Goal: Task Accomplishment & Management: Use online tool/utility

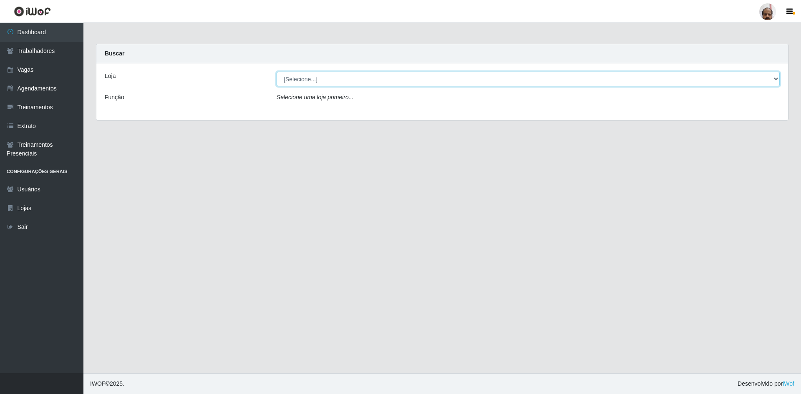
drag, startPoint x: 769, startPoint y: 78, endPoint x: 740, endPoint y: 85, distance: 29.7
click at [769, 78] on select "[Selecione...] Mar Vermelho - Loja 05" at bounding box center [528, 79] width 503 height 15
select select "252"
click at [277, 72] on select "[Selecione...] Mar Vermelho - Loja 05" at bounding box center [528, 79] width 503 height 15
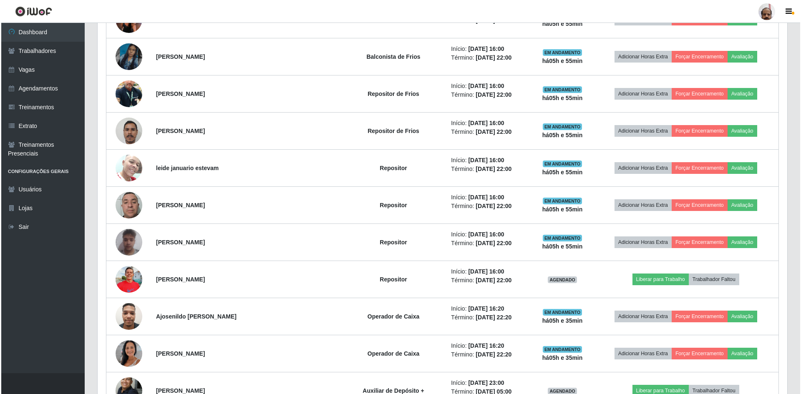
scroll to position [542, 0]
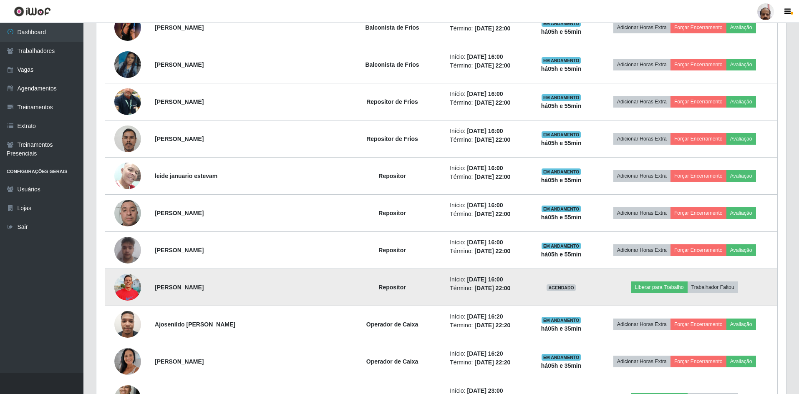
click at [132, 288] on img at bounding box center [127, 287] width 27 height 35
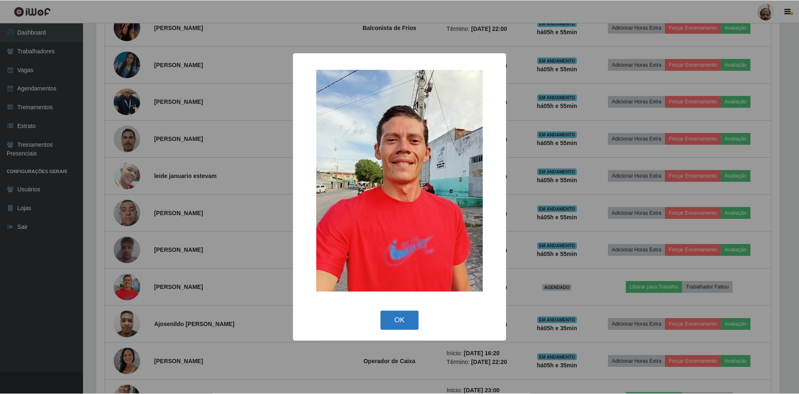
scroll to position [173, 686]
click at [395, 323] on button "OK" at bounding box center [400, 321] width 39 height 20
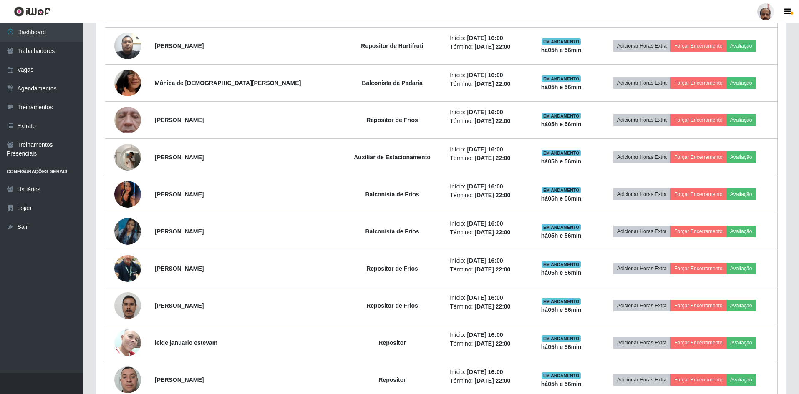
scroll to position [250, 0]
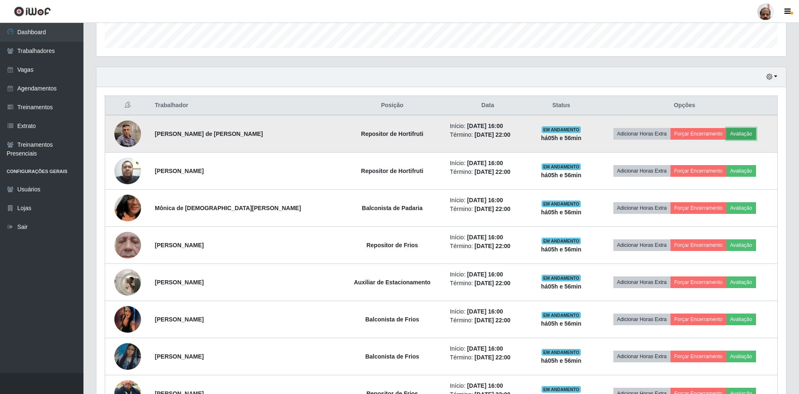
click at [735, 137] on button "Avaliação" at bounding box center [741, 134] width 30 height 12
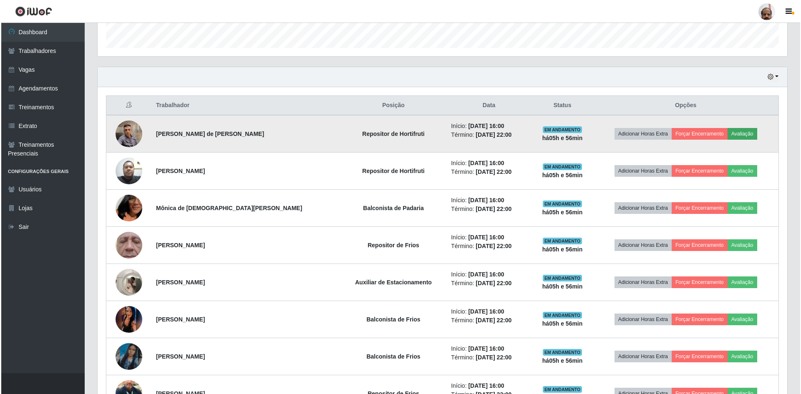
scroll to position [173, 686]
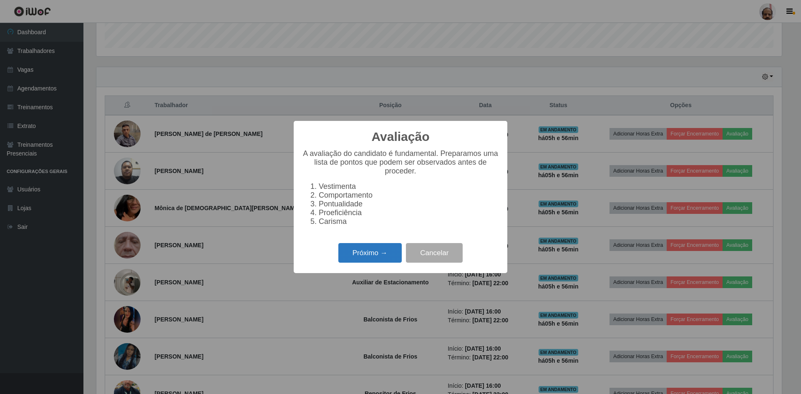
click at [379, 257] on button "Próximo →" at bounding box center [369, 253] width 63 height 20
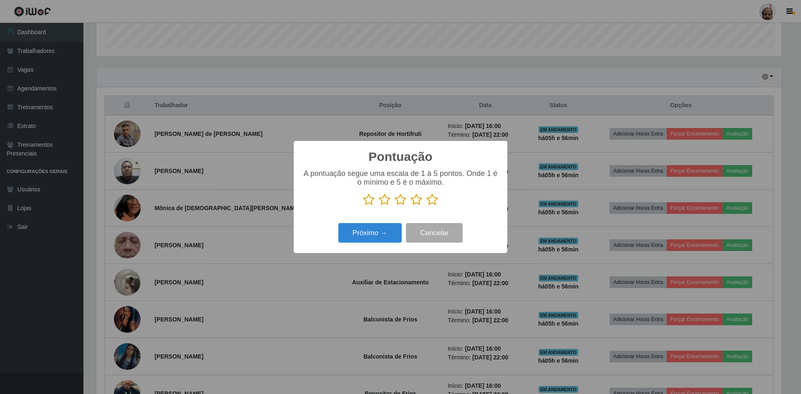
scroll to position [417101, 416588]
click at [433, 199] on icon at bounding box center [432, 200] width 12 height 13
click at [426, 206] on input "radio" at bounding box center [426, 206] width 0 height 0
click at [373, 238] on button "Próximo →" at bounding box center [369, 233] width 63 height 20
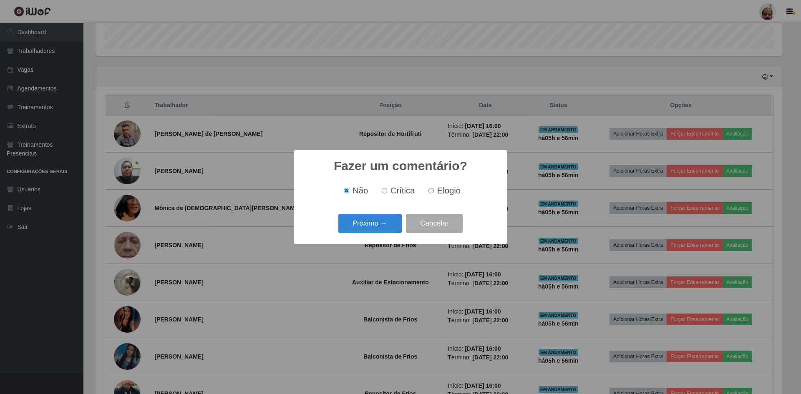
click at [448, 187] on span "Elogio" at bounding box center [448, 190] width 23 height 9
click at [434, 188] on input "Elogio" at bounding box center [431, 190] width 5 height 5
radio input "true"
click at [359, 225] on button "Próximo →" at bounding box center [369, 224] width 63 height 20
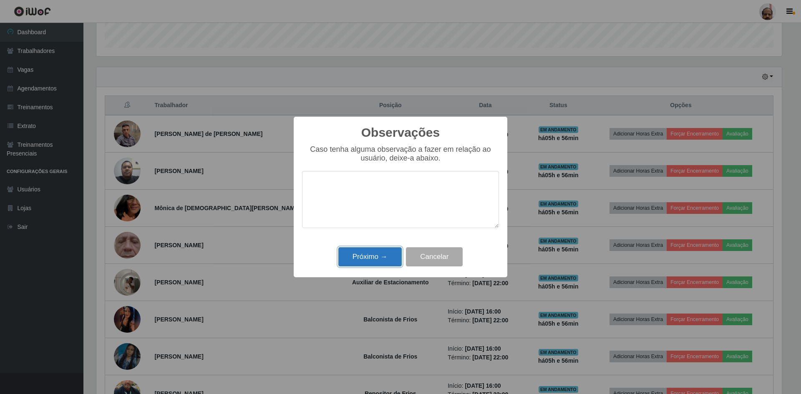
click at [357, 254] on button "Próximo →" at bounding box center [369, 257] width 63 height 20
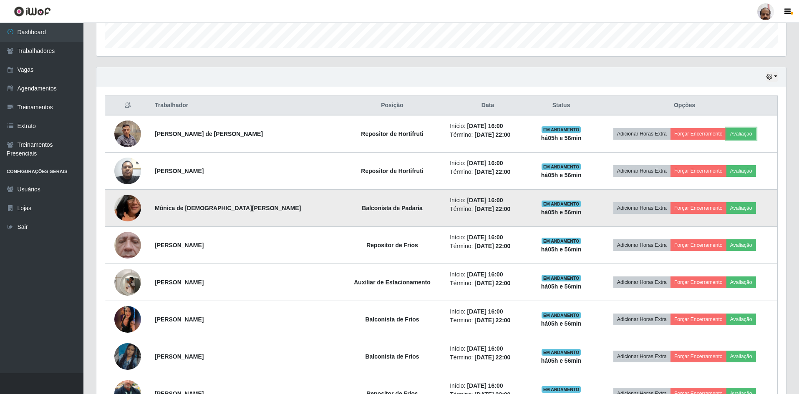
scroll to position [292, 0]
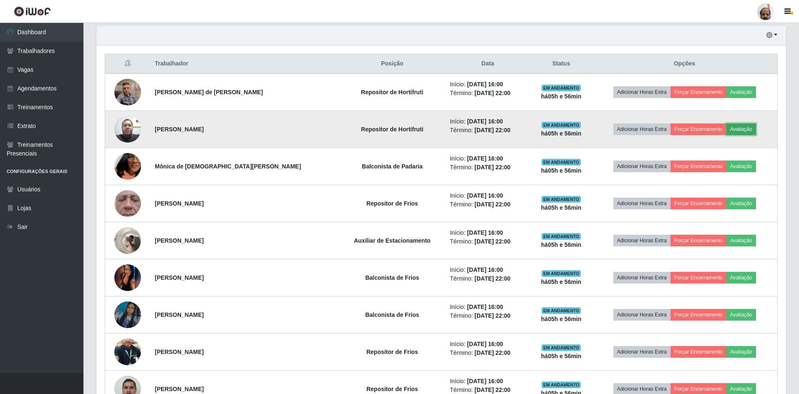
click at [742, 129] on button "Avaliação" at bounding box center [741, 130] width 30 height 12
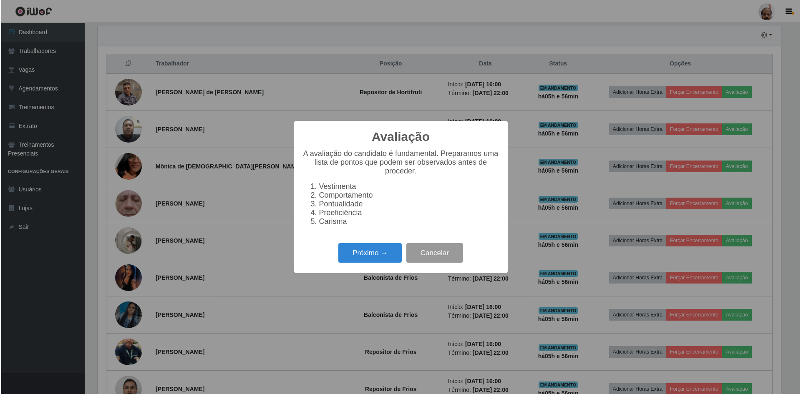
scroll to position [173, 686]
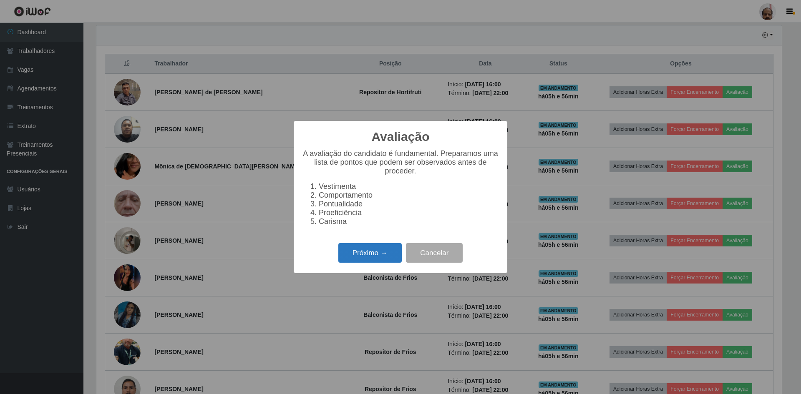
click at [357, 257] on button "Próximo →" at bounding box center [369, 253] width 63 height 20
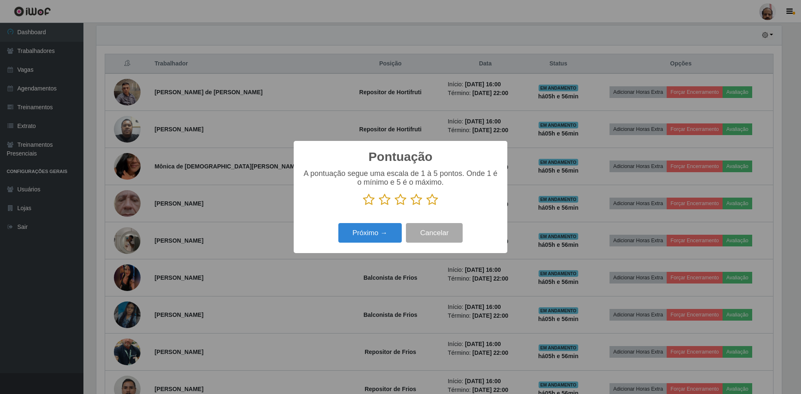
scroll to position [417101, 416588]
click at [436, 202] on icon at bounding box center [432, 200] width 12 height 13
click at [426, 206] on input "radio" at bounding box center [426, 206] width 0 height 0
click at [366, 237] on button "Próximo →" at bounding box center [369, 233] width 63 height 20
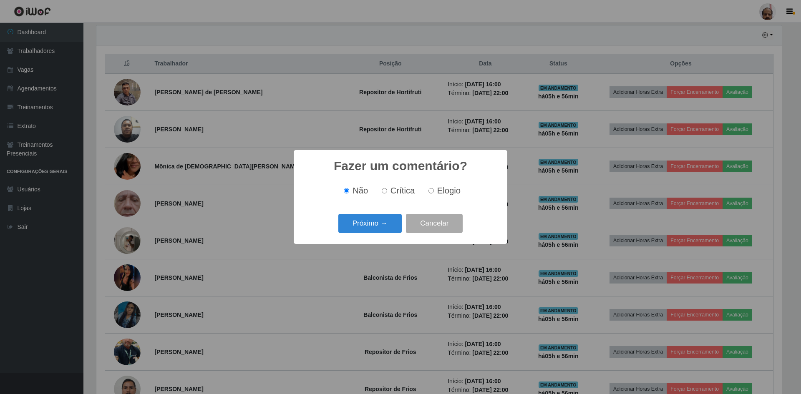
click at [444, 185] on div "Não Crítica Elogio" at bounding box center [400, 191] width 197 height 25
click at [438, 191] on span "Elogio" at bounding box center [448, 190] width 23 height 9
click at [434, 191] on input "Elogio" at bounding box center [431, 190] width 5 height 5
radio input "true"
click at [367, 227] on button "Próximo →" at bounding box center [369, 224] width 63 height 20
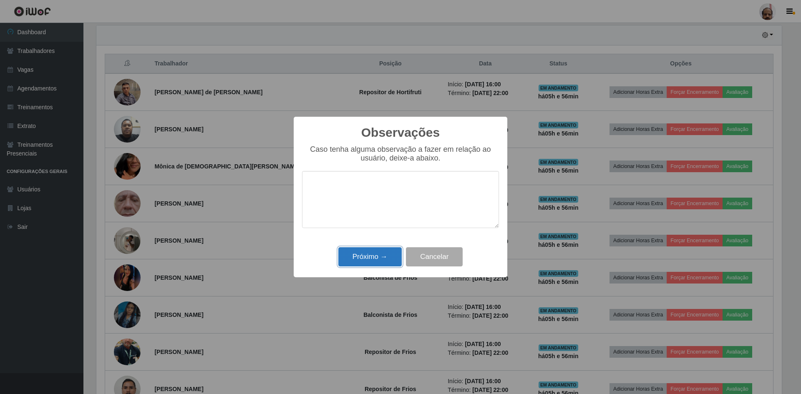
click at [367, 264] on button "Próximo →" at bounding box center [369, 257] width 63 height 20
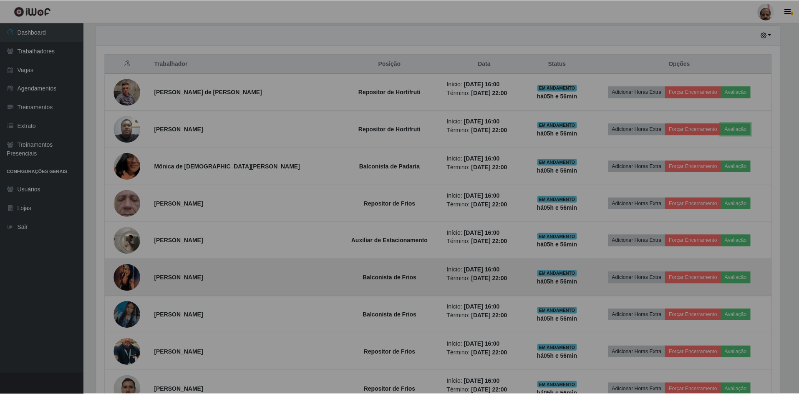
scroll to position [173, 690]
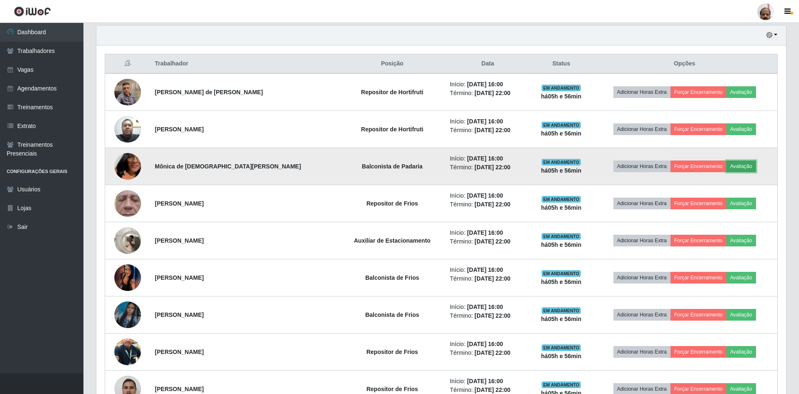
click at [734, 169] on button "Avaliação" at bounding box center [741, 167] width 30 height 12
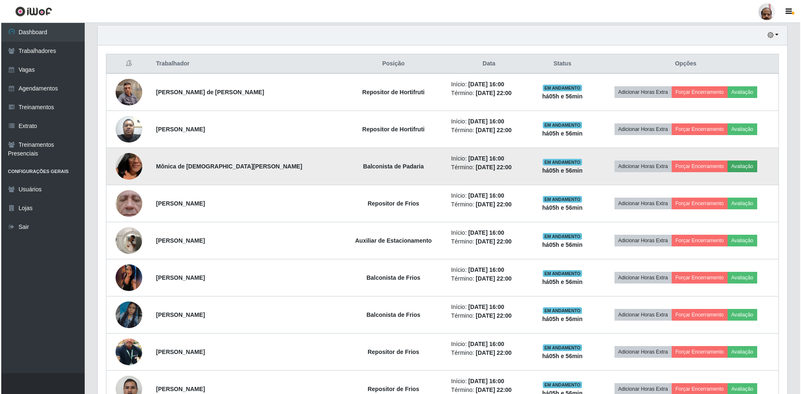
scroll to position [173, 686]
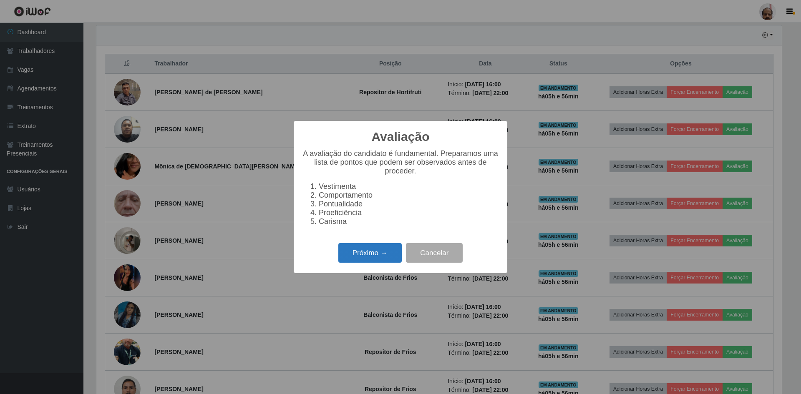
click at [381, 258] on button "Próximo →" at bounding box center [369, 253] width 63 height 20
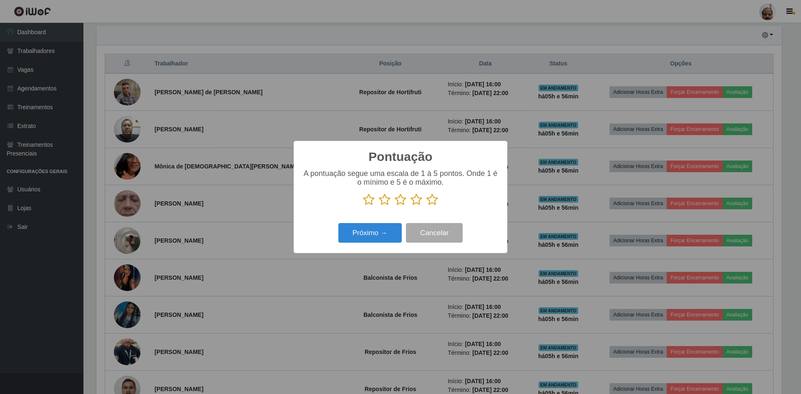
click at [435, 202] on icon at bounding box center [432, 200] width 12 height 13
click at [426, 206] on input "radio" at bounding box center [426, 206] width 0 height 0
click at [371, 237] on button "Próximo →" at bounding box center [369, 233] width 63 height 20
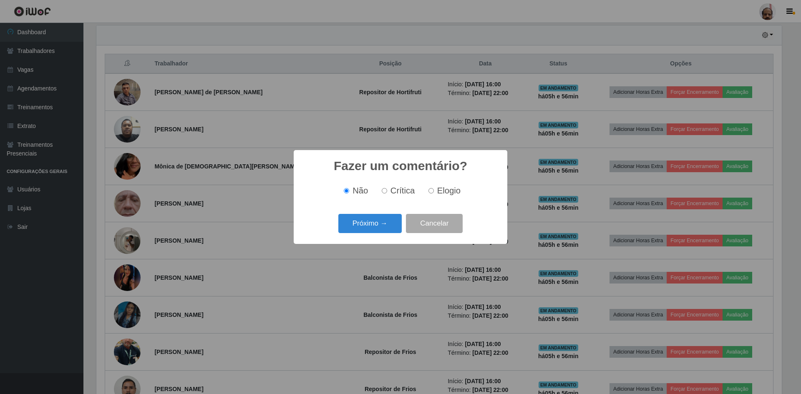
click at [449, 184] on div "Não Crítica Elogio" at bounding box center [400, 191] width 197 height 25
click at [442, 193] on span "Elogio" at bounding box center [448, 190] width 23 height 9
click at [434, 193] on input "Elogio" at bounding box center [431, 190] width 5 height 5
radio input "true"
click at [366, 230] on button "Próximo →" at bounding box center [369, 224] width 63 height 20
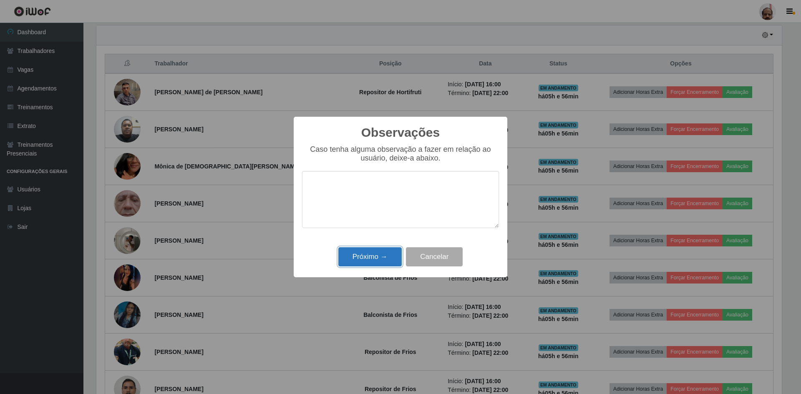
click at [359, 261] on button "Próximo →" at bounding box center [369, 257] width 63 height 20
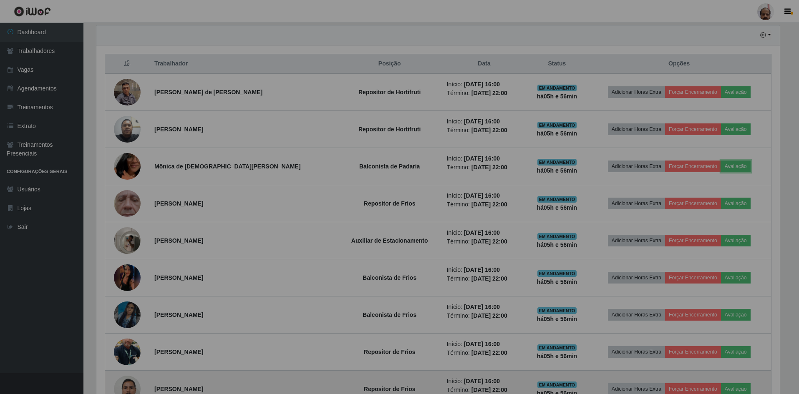
scroll to position [0, 0]
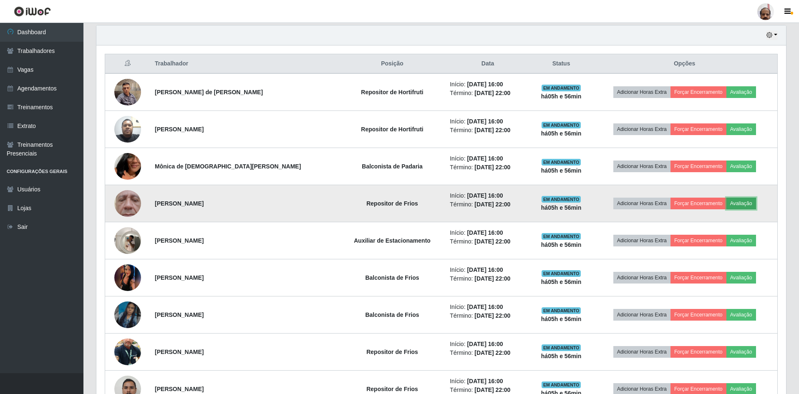
click at [736, 204] on button "Avaliação" at bounding box center [741, 204] width 30 height 12
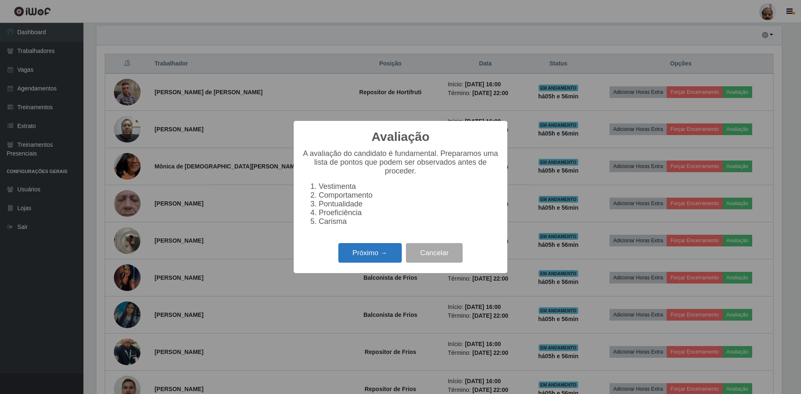
click at [380, 259] on button "Próximo →" at bounding box center [369, 253] width 63 height 20
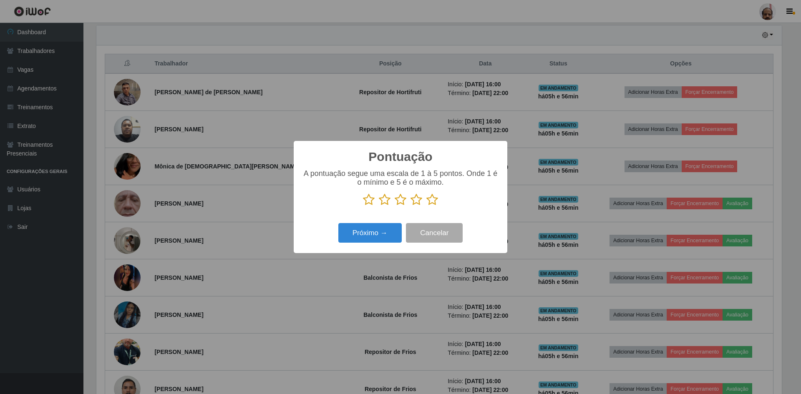
click at [432, 202] on icon at bounding box center [432, 200] width 12 height 13
click at [426, 206] on input "radio" at bounding box center [426, 206] width 0 height 0
click at [373, 237] on button "Próximo →" at bounding box center [369, 233] width 63 height 20
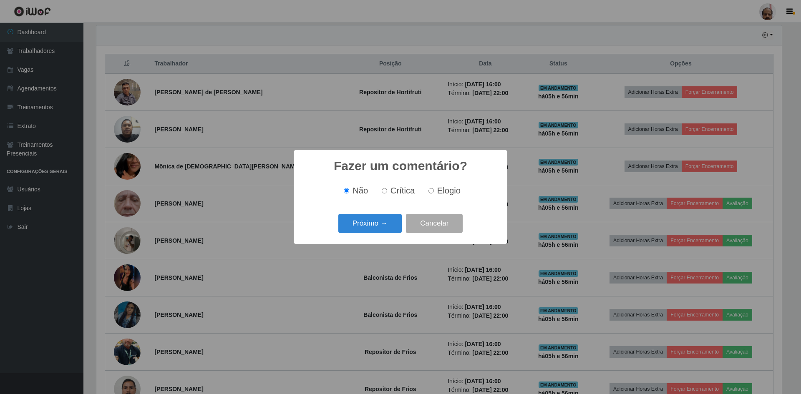
click at [438, 189] on span "Elogio" at bounding box center [448, 190] width 23 height 9
click at [434, 189] on input "Elogio" at bounding box center [431, 190] width 5 height 5
radio input "true"
click at [368, 223] on button "Próximo →" at bounding box center [369, 224] width 63 height 20
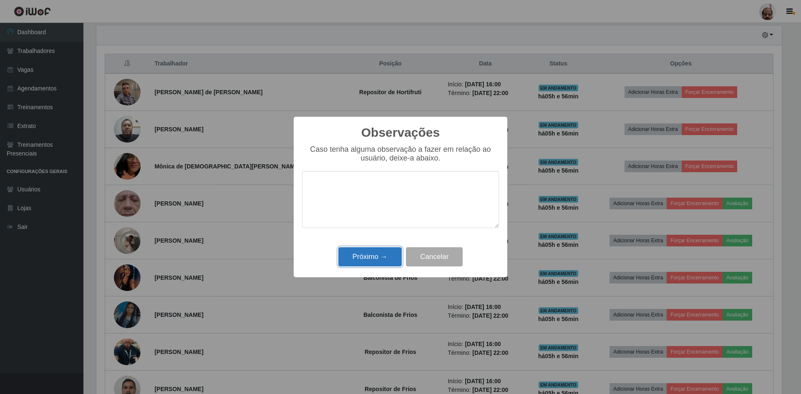
click at [356, 267] on button "Próximo →" at bounding box center [369, 257] width 63 height 20
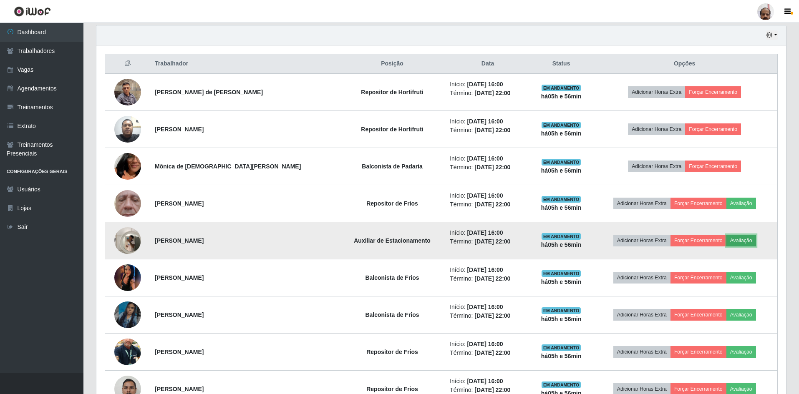
click at [747, 239] on button "Avaliação" at bounding box center [741, 241] width 30 height 12
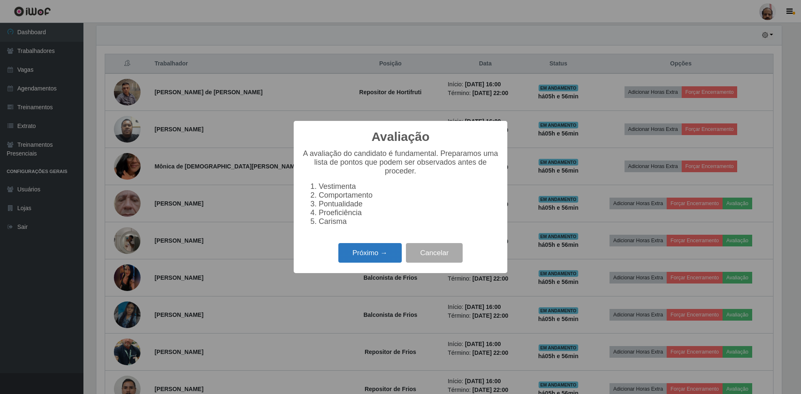
click at [366, 260] on button "Próximo →" at bounding box center [369, 253] width 63 height 20
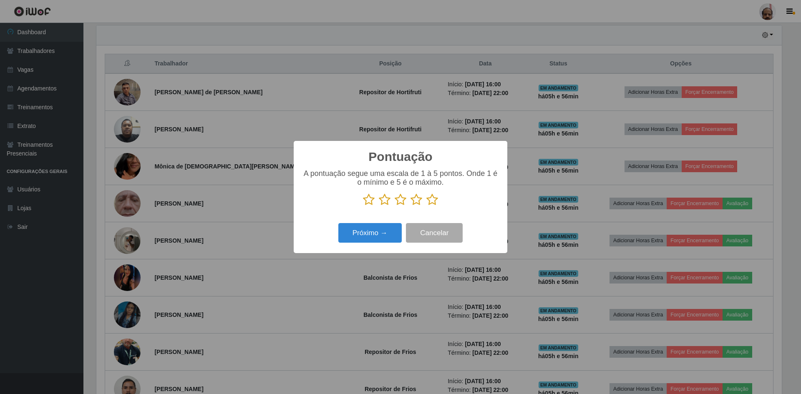
click at [436, 201] on icon at bounding box center [432, 200] width 12 height 13
click at [426, 206] on input "radio" at bounding box center [426, 206] width 0 height 0
click at [385, 236] on button "Próximo →" at bounding box center [369, 233] width 63 height 20
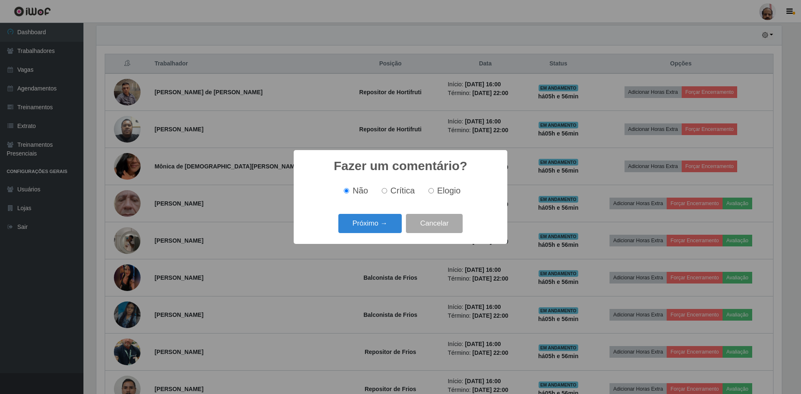
click at [439, 193] on span "Elogio" at bounding box center [448, 190] width 23 height 9
click at [434, 193] on input "Elogio" at bounding box center [431, 190] width 5 height 5
radio input "true"
click at [368, 226] on button "Próximo →" at bounding box center [369, 224] width 63 height 20
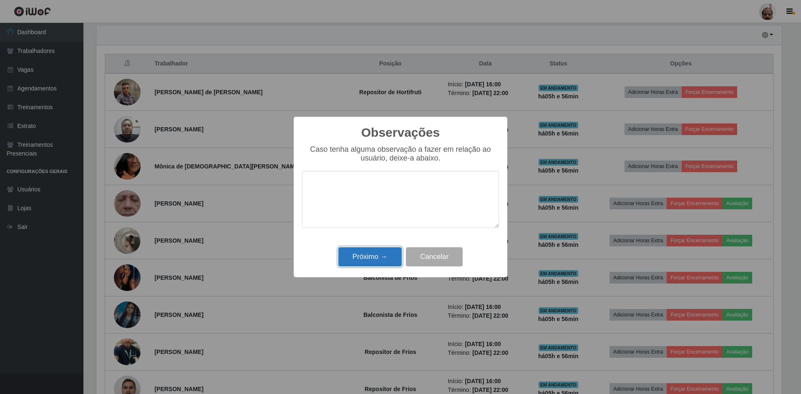
click at [366, 262] on button "Próximo →" at bounding box center [369, 257] width 63 height 20
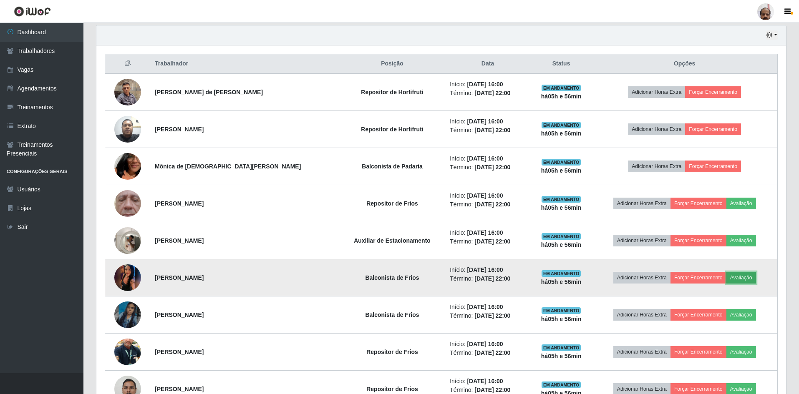
click at [736, 278] on button "Avaliação" at bounding box center [741, 278] width 30 height 12
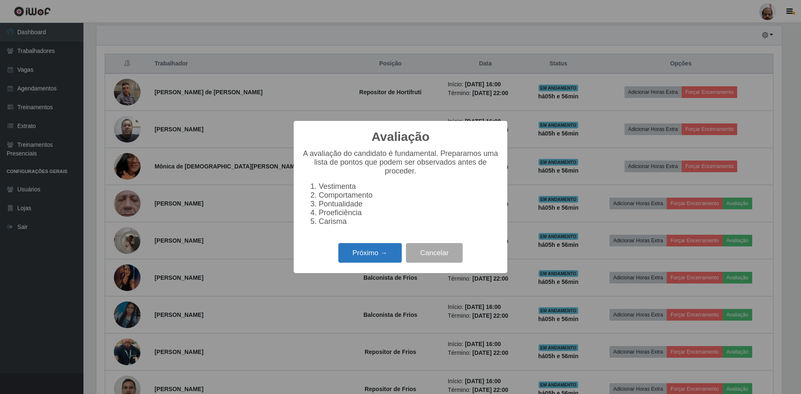
click at [372, 255] on button "Próximo →" at bounding box center [369, 253] width 63 height 20
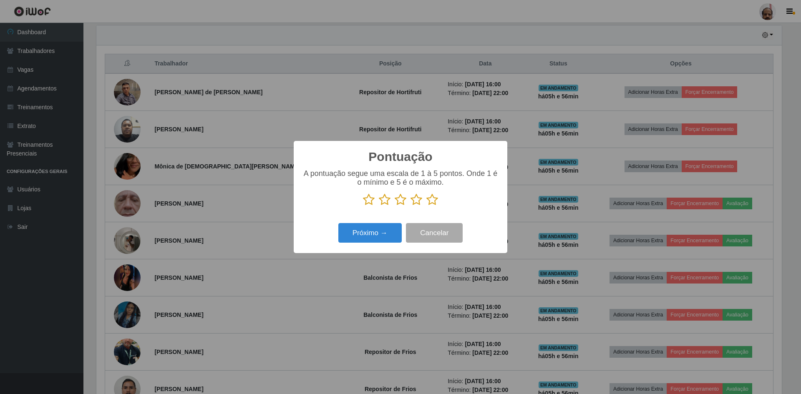
click at [437, 202] on icon at bounding box center [432, 200] width 12 height 13
click at [426, 206] on input "radio" at bounding box center [426, 206] width 0 height 0
click at [384, 232] on button "Próximo →" at bounding box center [369, 233] width 63 height 20
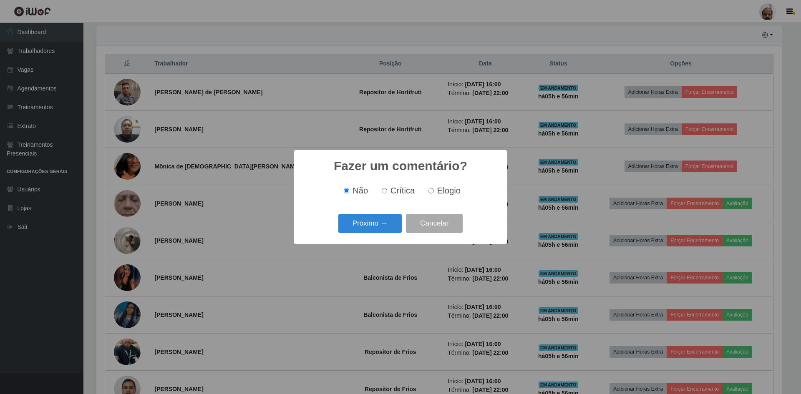
click at [445, 194] on span "Elogio" at bounding box center [448, 190] width 23 height 9
click at [434, 194] on input "Elogio" at bounding box center [431, 190] width 5 height 5
radio input "true"
click at [370, 224] on button "Próximo →" at bounding box center [369, 224] width 63 height 20
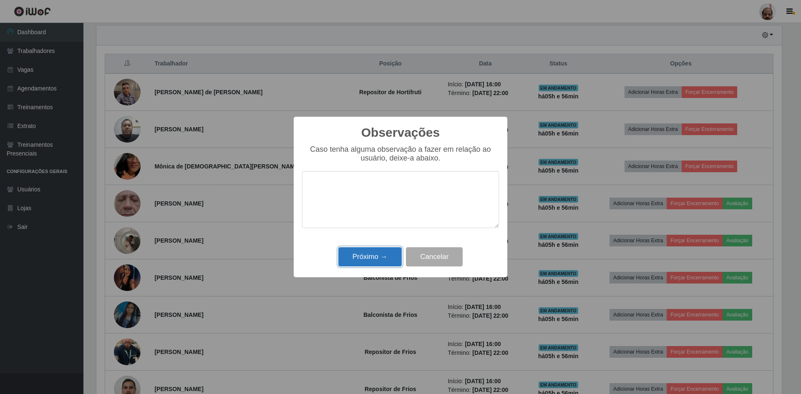
click at [364, 257] on button "Próximo →" at bounding box center [369, 257] width 63 height 20
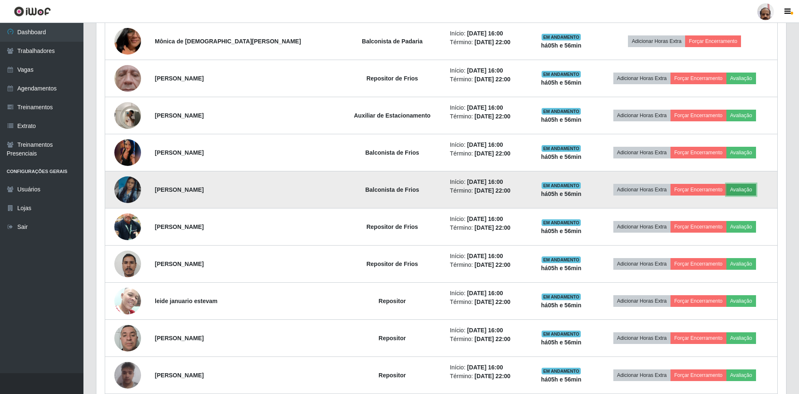
click at [732, 189] on button "Avaliação" at bounding box center [741, 190] width 30 height 12
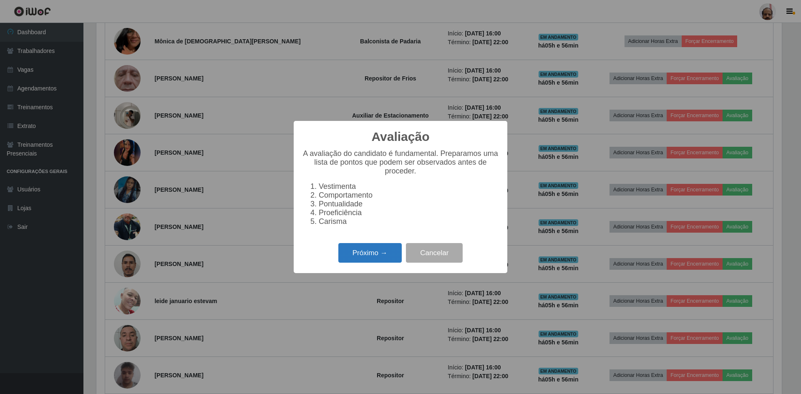
click at [374, 254] on button "Próximo →" at bounding box center [369, 253] width 63 height 20
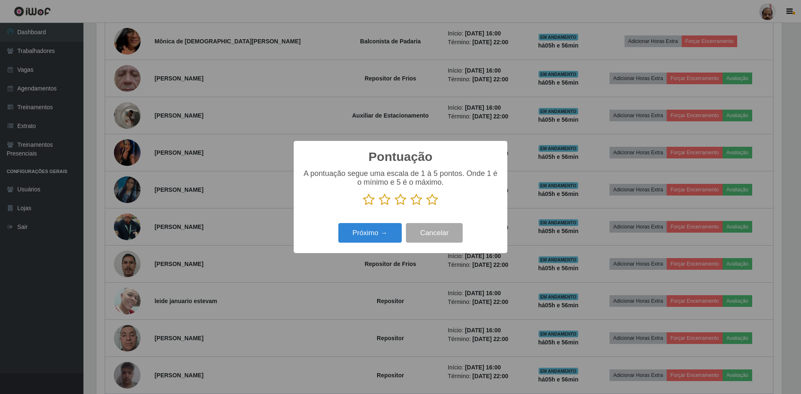
click at [433, 202] on icon at bounding box center [432, 200] width 12 height 13
click at [426, 206] on input "radio" at bounding box center [426, 206] width 0 height 0
click at [379, 239] on button "Próximo →" at bounding box center [369, 233] width 63 height 20
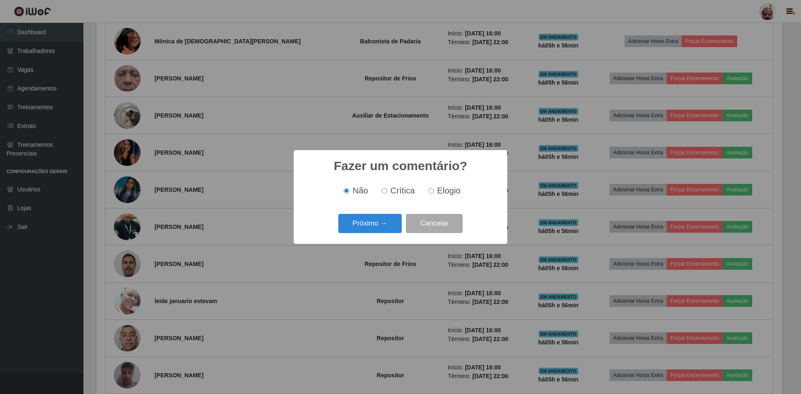
click at [429, 193] on input "Elogio" at bounding box center [431, 190] width 5 height 5
radio input "true"
click at [378, 227] on button "Próximo →" at bounding box center [369, 224] width 63 height 20
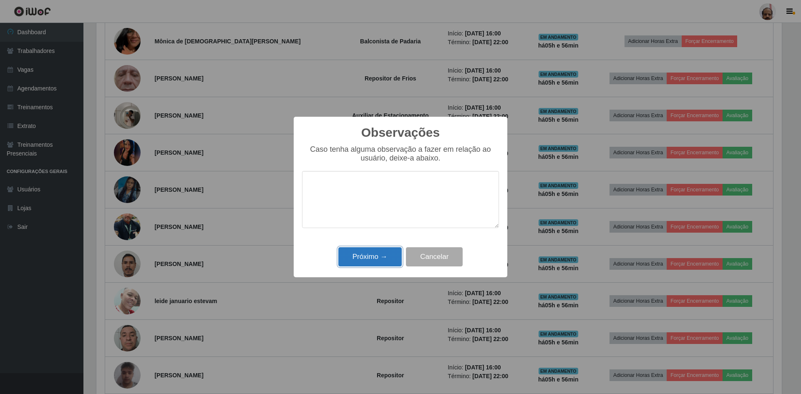
click at [366, 260] on button "Próximo →" at bounding box center [369, 257] width 63 height 20
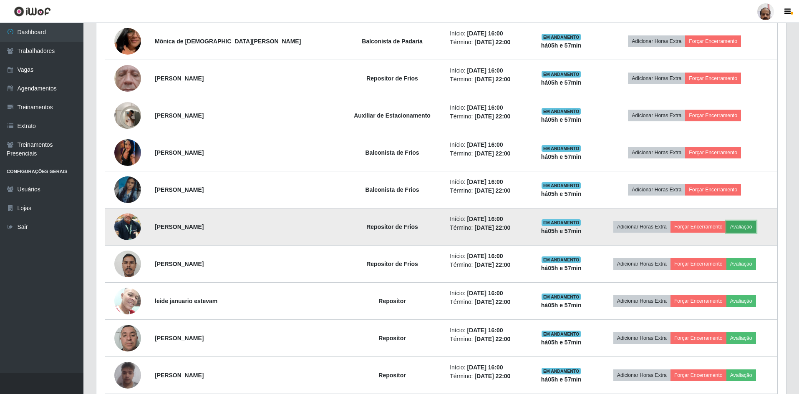
click at [729, 229] on button "Avaliação" at bounding box center [741, 227] width 30 height 12
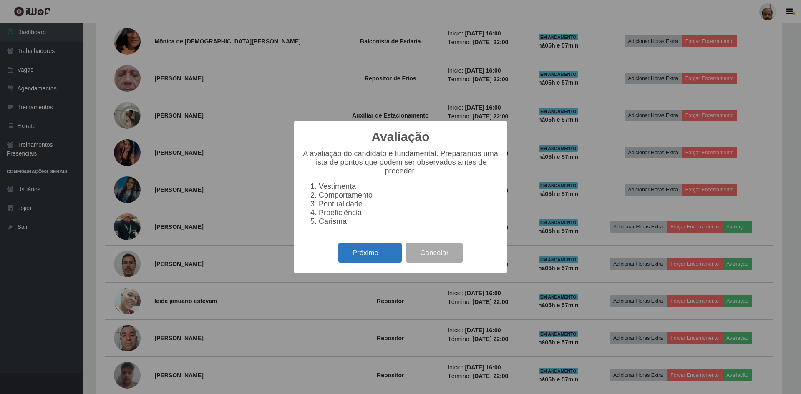
click at [368, 256] on button "Próximo →" at bounding box center [369, 253] width 63 height 20
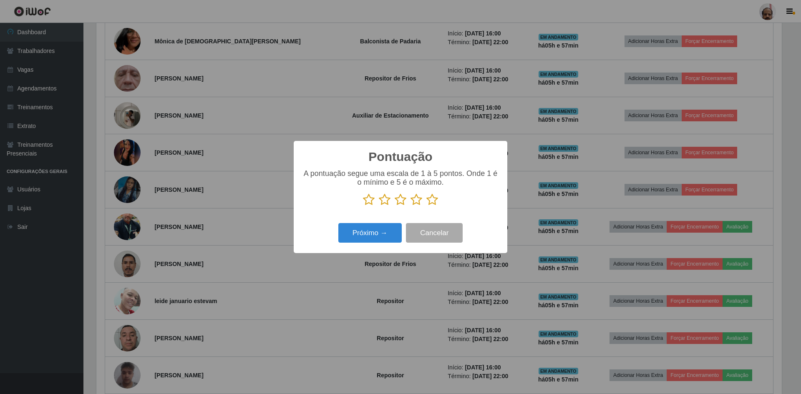
click at [433, 200] on icon at bounding box center [432, 200] width 12 height 13
click at [426, 206] on input "radio" at bounding box center [426, 206] width 0 height 0
click at [383, 233] on button "Próximo →" at bounding box center [369, 233] width 63 height 20
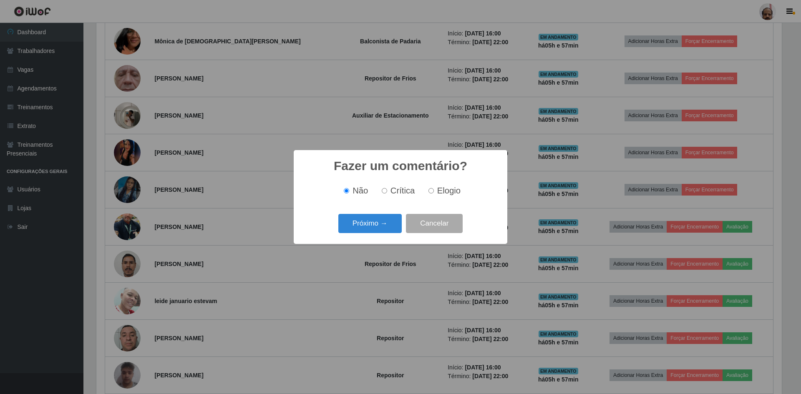
click at [443, 192] on span "Elogio" at bounding box center [448, 190] width 23 height 9
click at [434, 192] on input "Elogio" at bounding box center [431, 190] width 5 height 5
radio input "true"
click at [365, 222] on button "Próximo →" at bounding box center [369, 224] width 63 height 20
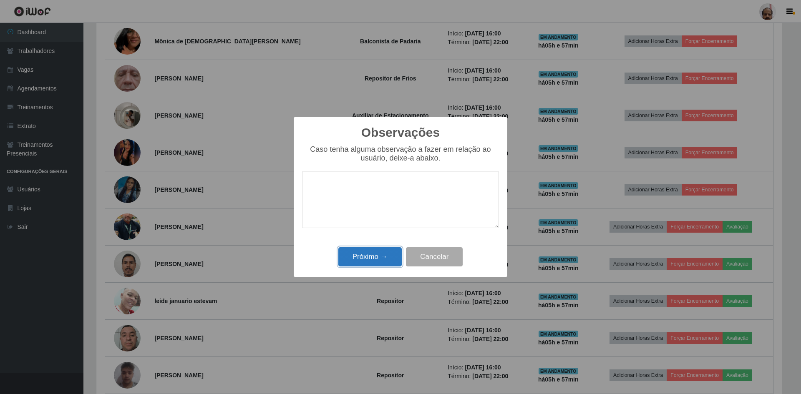
click at [367, 252] on button "Próximo →" at bounding box center [369, 257] width 63 height 20
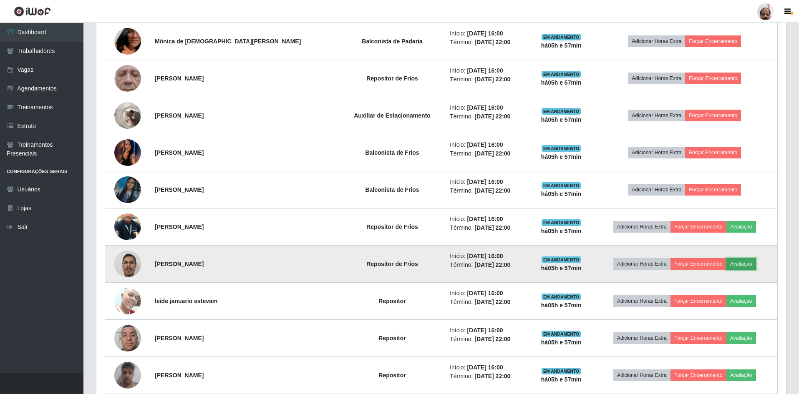
click at [735, 270] on button "Avaliação" at bounding box center [741, 264] width 30 height 12
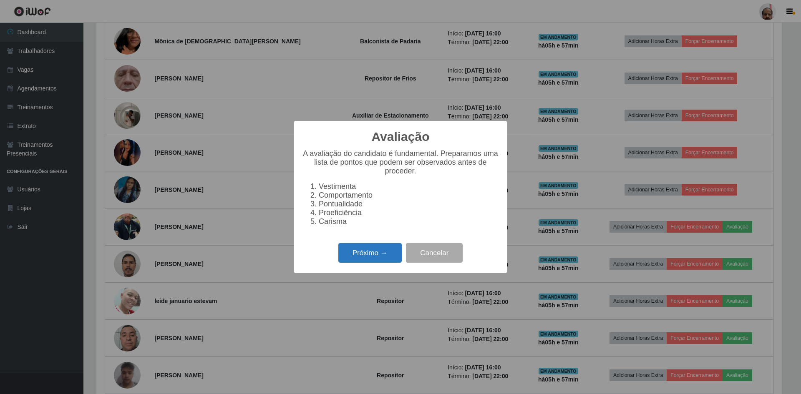
click at [359, 251] on button "Próximo →" at bounding box center [369, 253] width 63 height 20
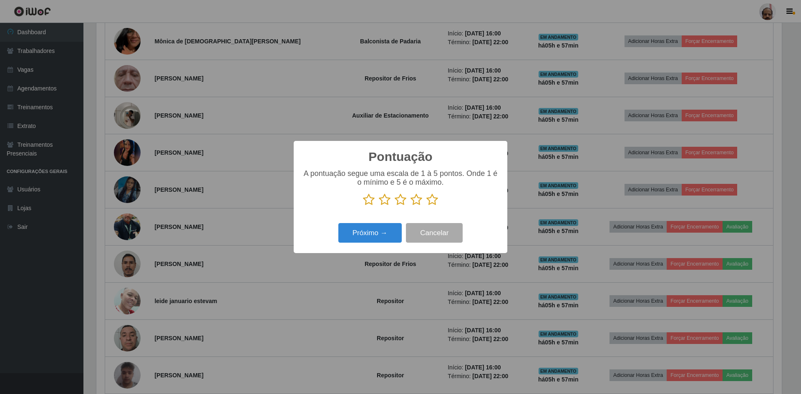
drag, startPoint x: 431, startPoint y: 199, endPoint x: 427, endPoint y: 202, distance: 4.9
click at [431, 200] on icon at bounding box center [432, 200] width 12 height 13
click at [426, 206] on input "radio" at bounding box center [426, 206] width 0 height 0
click at [376, 231] on button "Próximo →" at bounding box center [369, 233] width 63 height 20
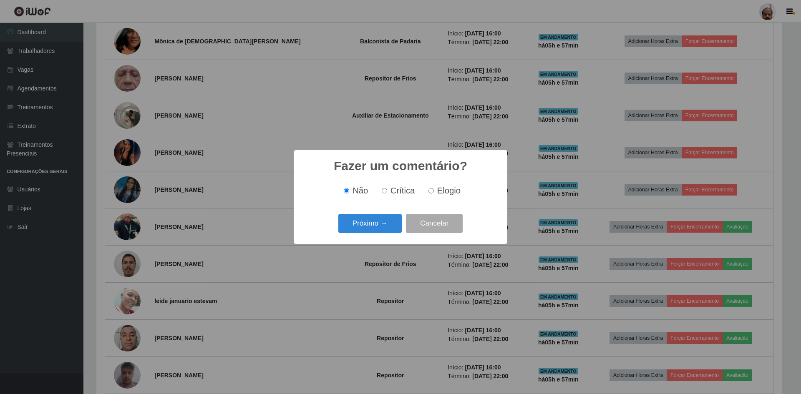
click at [432, 190] on input "Elogio" at bounding box center [431, 190] width 5 height 5
radio input "true"
click at [366, 230] on button "Próximo →" at bounding box center [369, 224] width 63 height 20
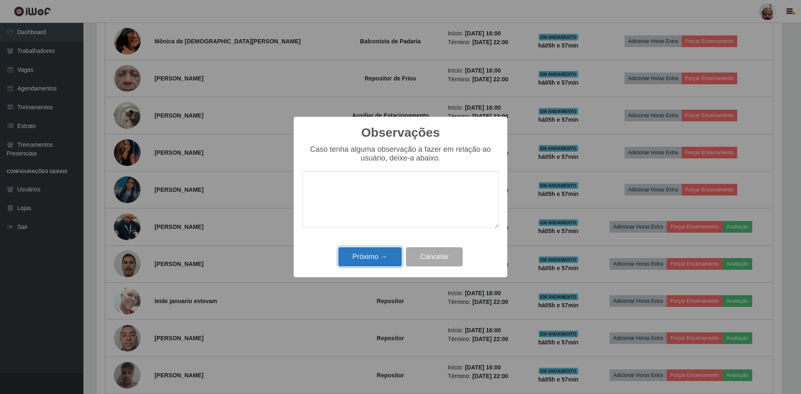
click at [370, 262] on button "Próximo →" at bounding box center [369, 257] width 63 height 20
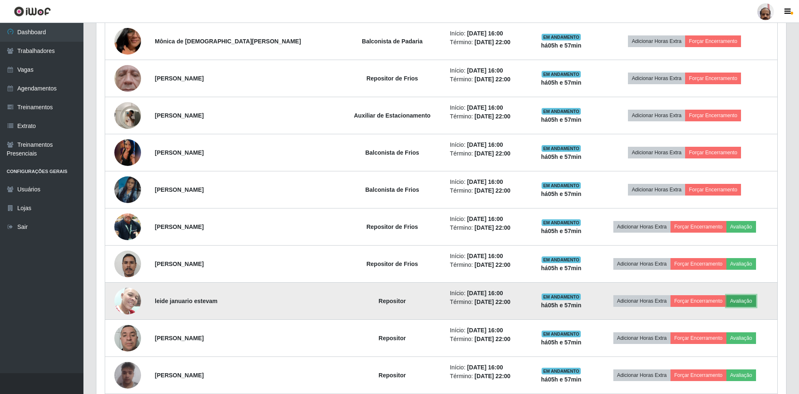
click at [736, 299] on button "Avaliação" at bounding box center [741, 301] width 30 height 12
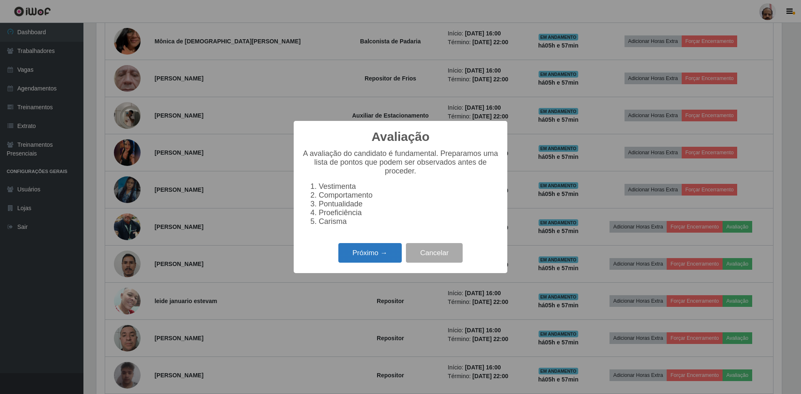
click at [368, 257] on button "Próximo →" at bounding box center [369, 253] width 63 height 20
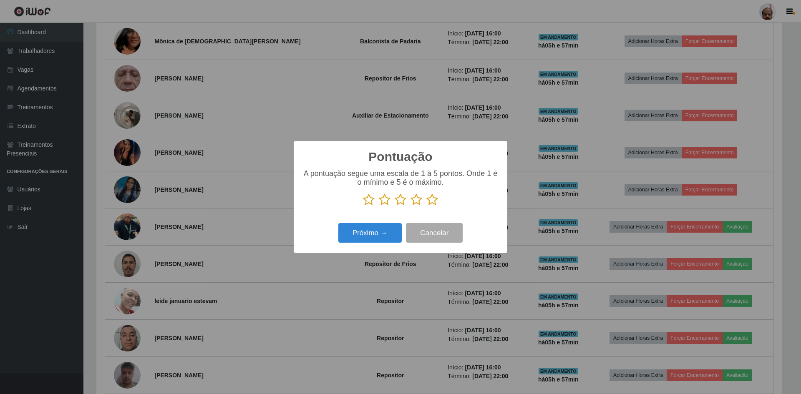
click at [426, 198] on icon at bounding box center [432, 200] width 12 height 13
click at [426, 206] on input "radio" at bounding box center [426, 206] width 0 height 0
click at [361, 232] on button "Próximo →" at bounding box center [369, 233] width 63 height 20
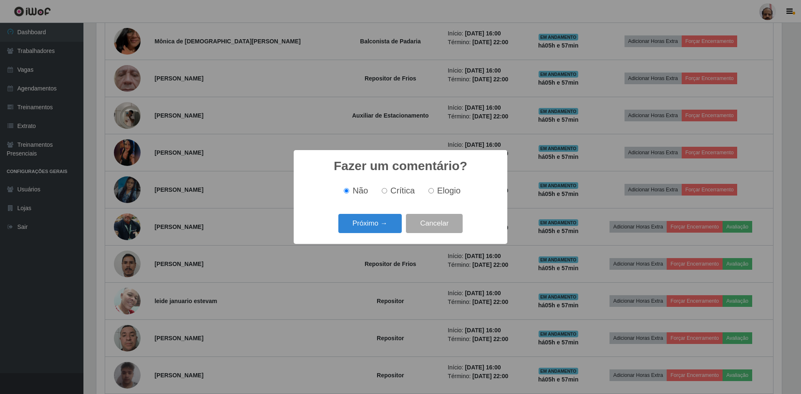
click at [425, 190] on label "Elogio" at bounding box center [442, 191] width 35 height 10
click at [429, 190] on input "Elogio" at bounding box center [431, 190] width 5 height 5
radio input "true"
click at [352, 228] on button "Próximo →" at bounding box center [369, 224] width 63 height 20
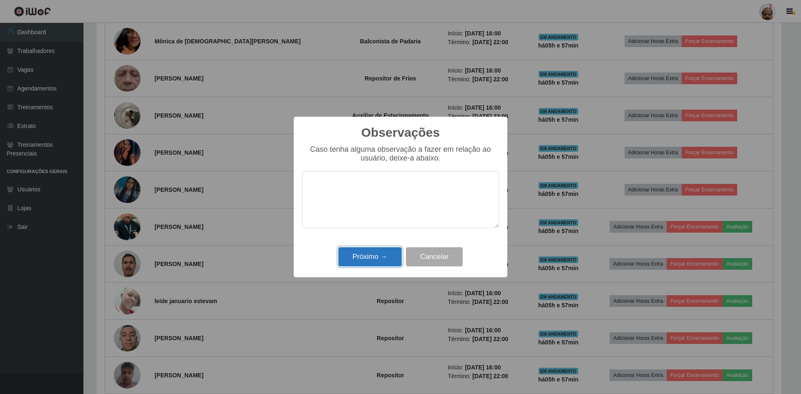
click at [360, 256] on button "Próximo →" at bounding box center [369, 257] width 63 height 20
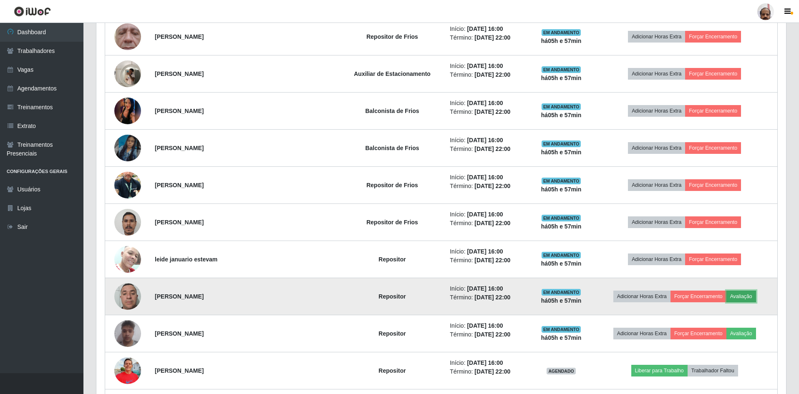
click at [741, 298] on button "Avaliação" at bounding box center [741, 297] width 30 height 12
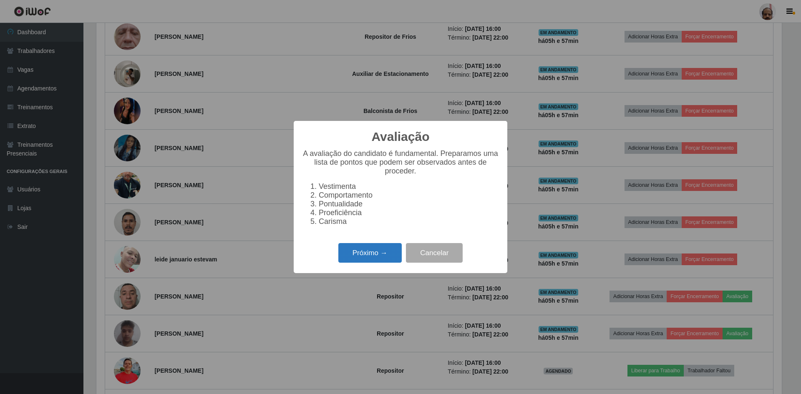
click at [350, 260] on button "Próximo →" at bounding box center [369, 253] width 63 height 20
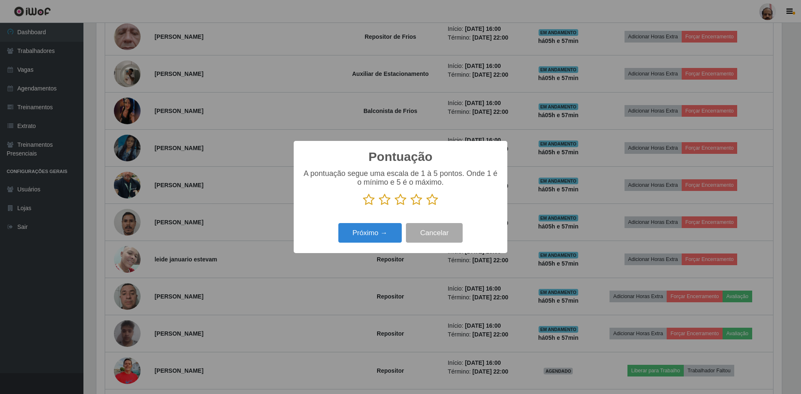
click at [429, 201] on icon at bounding box center [432, 200] width 12 height 13
click at [426, 206] on input "radio" at bounding box center [426, 206] width 0 height 0
click at [368, 237] on button "Próximo →" at bounding box center [369, 233] width 63 height 20
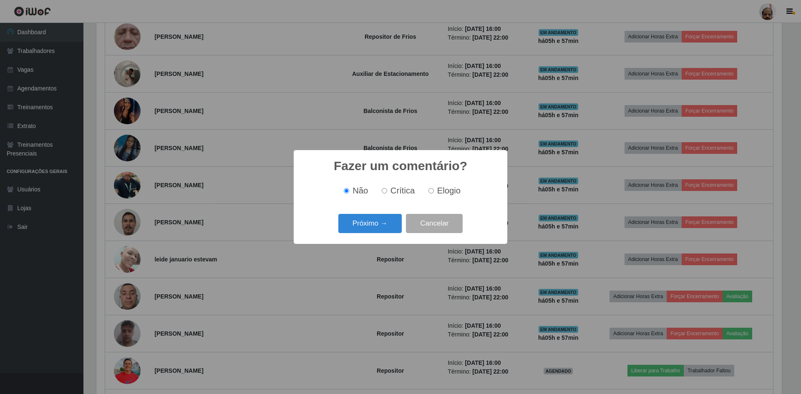
click at [442, 191] on span "Elogio" at bounding box center [448, 190] width 23 height 9
click at [434, 191] on input "Elogio" at bounding box center [431, 190] width 5 height 5
radio input "true"
click at [354, 218] on button "Próximo →" at bounding box center [369, 224] width 63 height 20
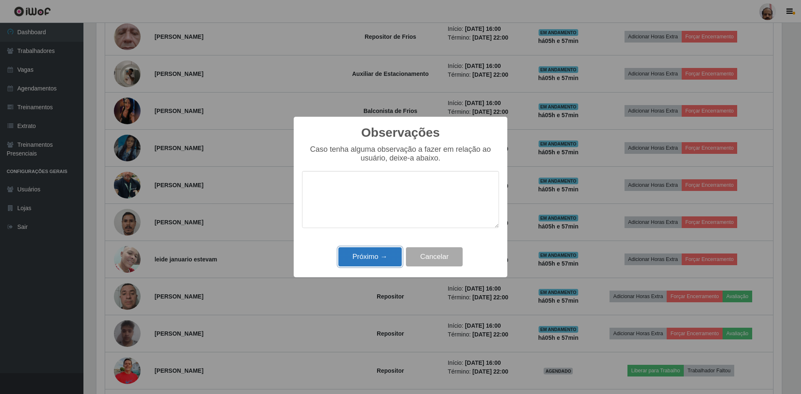
click at [355, 255] on button "Próximo →" at bounding box center [369, 257] width 63 height 20
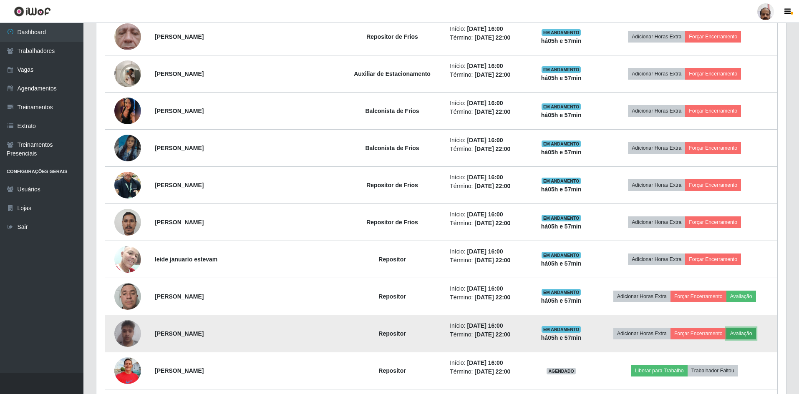
click at [739, 335] on button "Avaliação" at bounding box center [741, 334] width 30 height 12
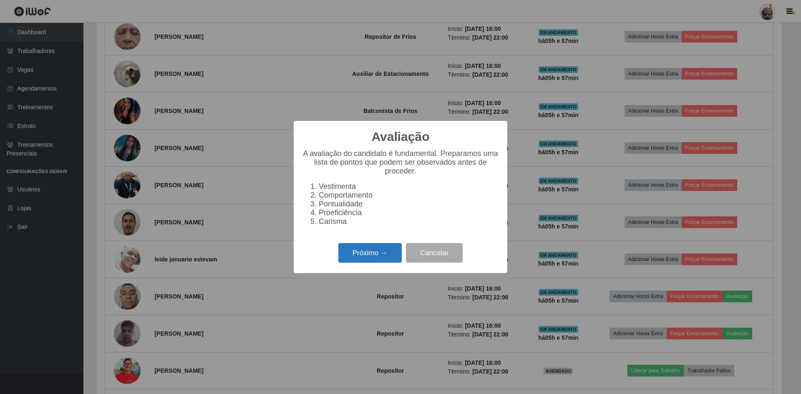
click at [358, 253] on button "Próximo →" at bounding box center [369, 253] width 63 height 20
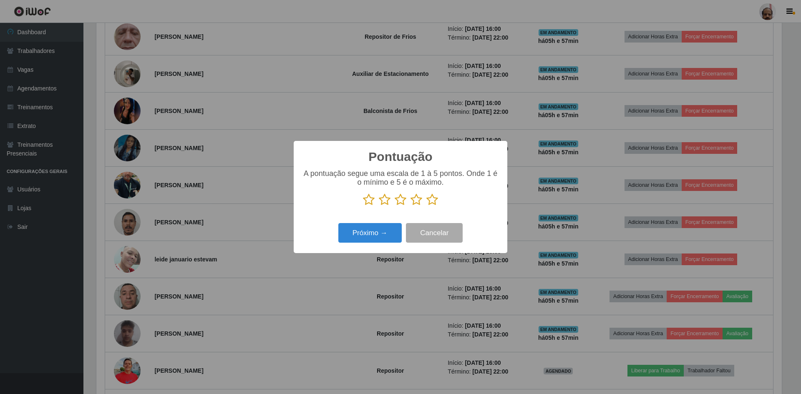
click at [435, 199] on icon at bounding box center [432, 200] width 12 height 13
click at [426, 206] on input "radio" at bounding box center [426, 206] width 0 height 0
click at [365, 238] on button "Próximo →" at bounding box center [369, 233] width 63 height 20
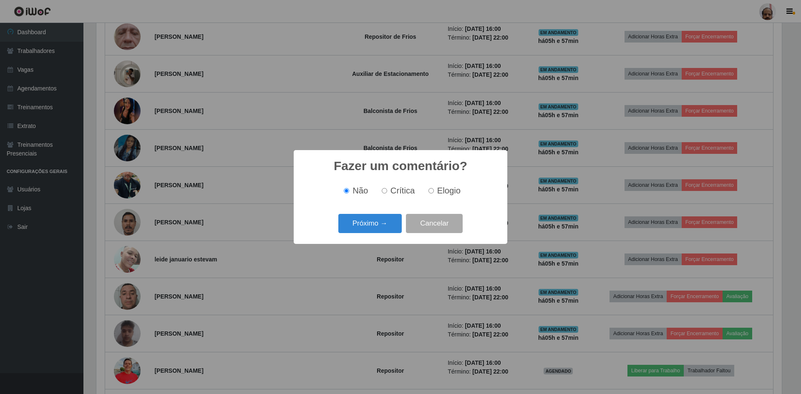
click at [446, 190] on span "Elogio" at bounding box center [448, 190] width 23 height 9
click at [434, 190] on input "Elogio" at bounding box center [431, 190] width 5 height 5
radio input "true"
click at [355, 230] on button "Próximo →" at bounding box center [369, 224] width 63 height 20
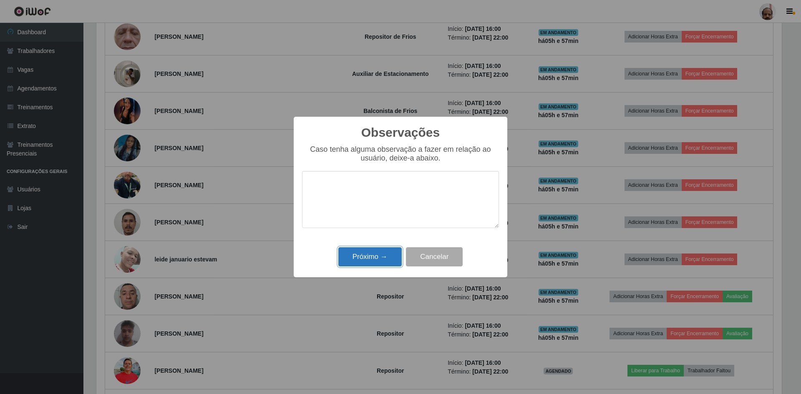
click at [355, 265] on button "Próximo →" at bounding box center [369, 257] width 63 height 20
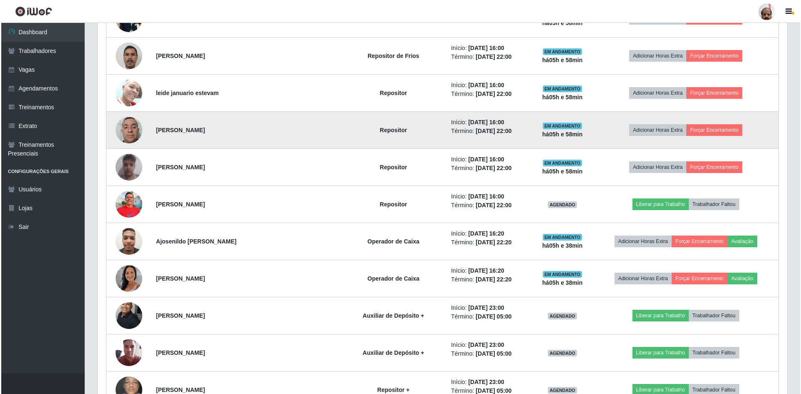
scroll to position [626, 0]
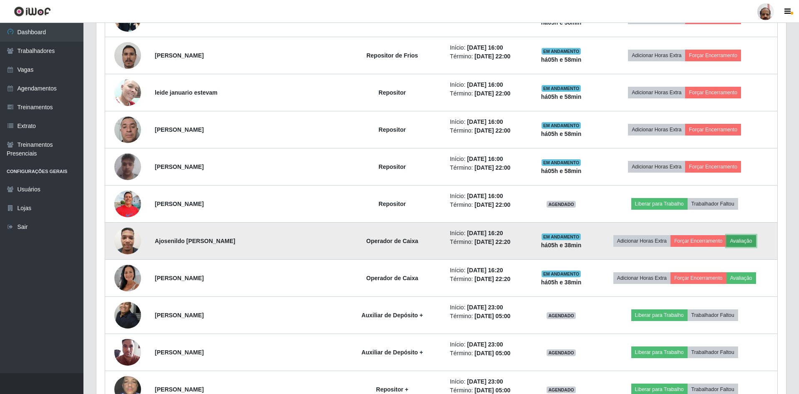
click at [741, 240] on button "Avaliação" at bounding box center [741, 241] width 30 height 12
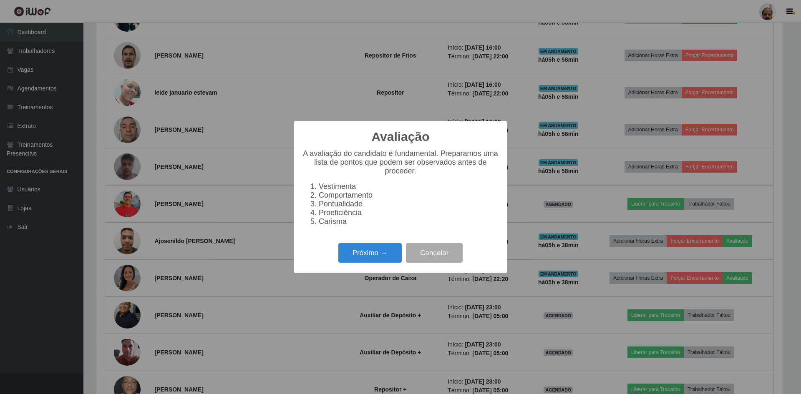
scroll to position [173, 686]
click at [373, 250] on button "Próximo →" at bounding box center [369, 253] width 63 height 20
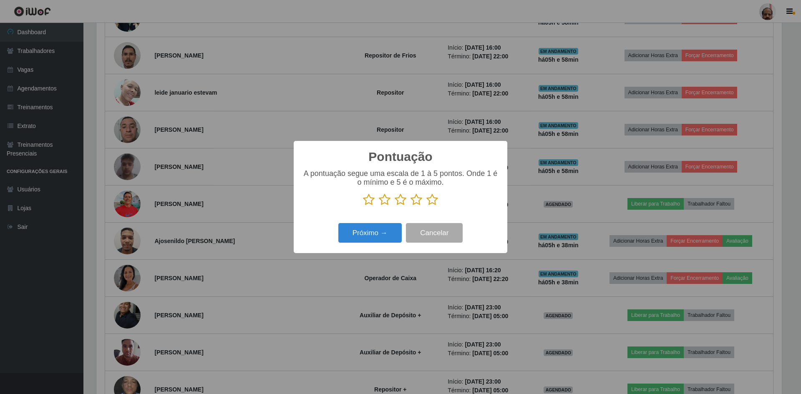
click at [431, 198] on icon at bounding box center [432, 200] width 12 height 13
click at [426, 206] on input "radio" at bounding box center [426, 206] width 0 height 0
click at [377, 238] on button "Próximo →" at bounding box center [369, 233] width 63 height 20
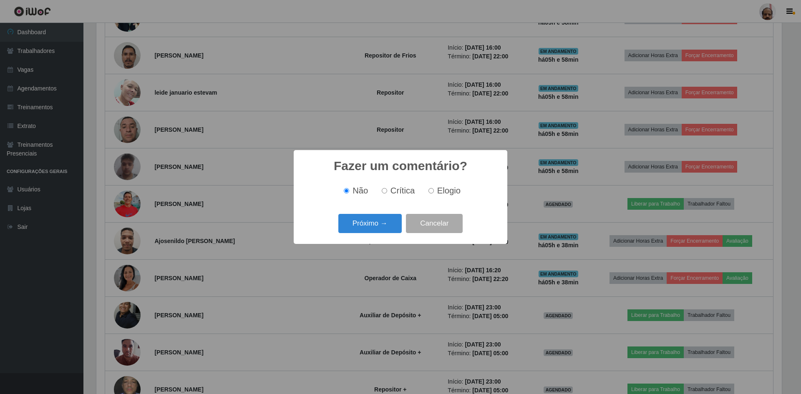
scroll to position [417101, 416588]
click at [437, 197] on div "Não Crítica Elogio" at bounding box center [400, 191] width 197 height 25
click at [437, 191] on span "Elogio" at bounding box center [448, 190] width 23 height 9
click at [434, 191] on input "Elogio" at bounding box center [431, 190] width 5 height 5
radio input "true"
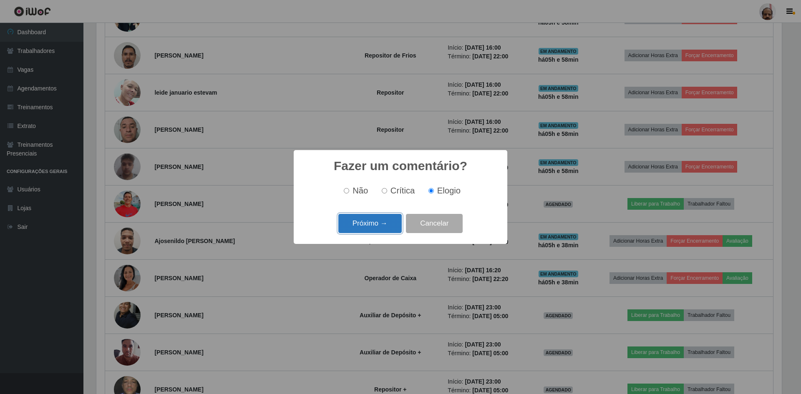
click at [374, 225] on button "Próximo →" at bounding box center [369, 224] width 63 height 20
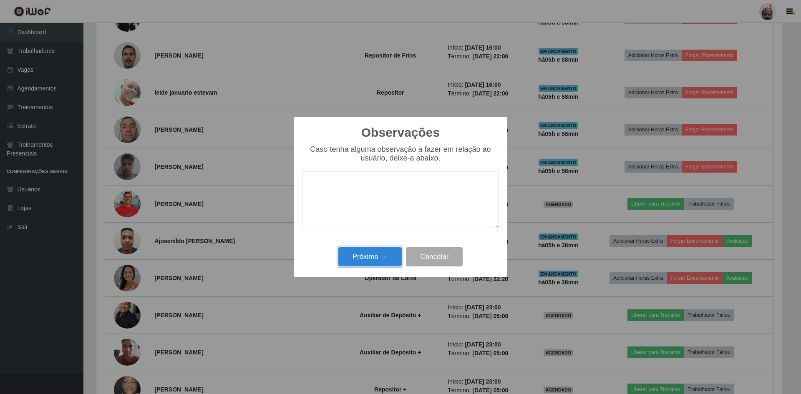
click at [369, 255] on button "Próximo →" at bounding box center [369, 257] width 63 height 20
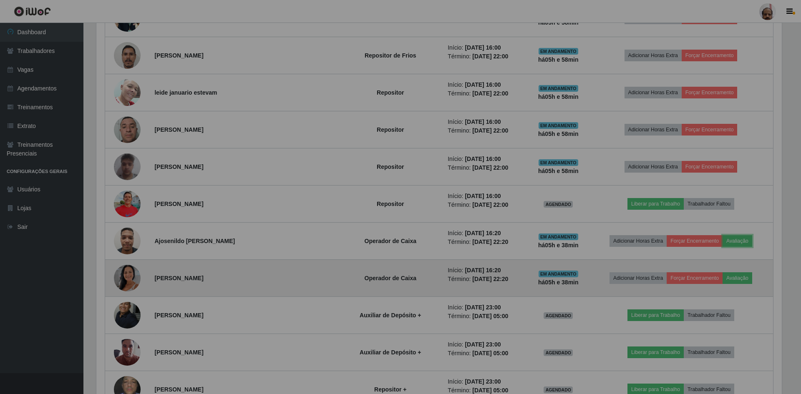
scroll to position [173, 690]
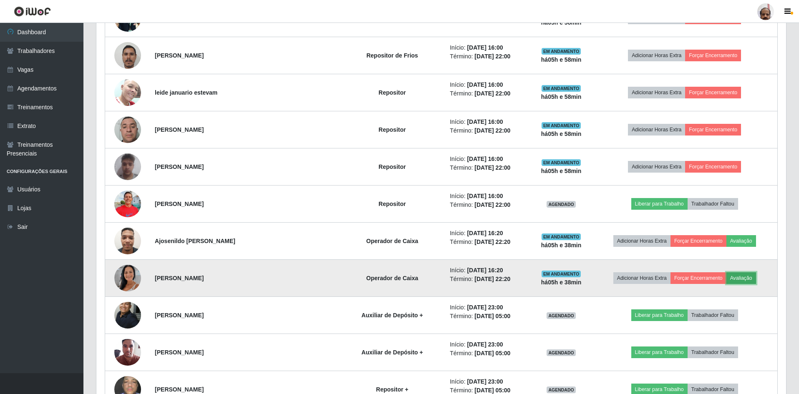
click at [742, 275] on button "Avaliação" at bounding box center [741, 278] width 30 height 12
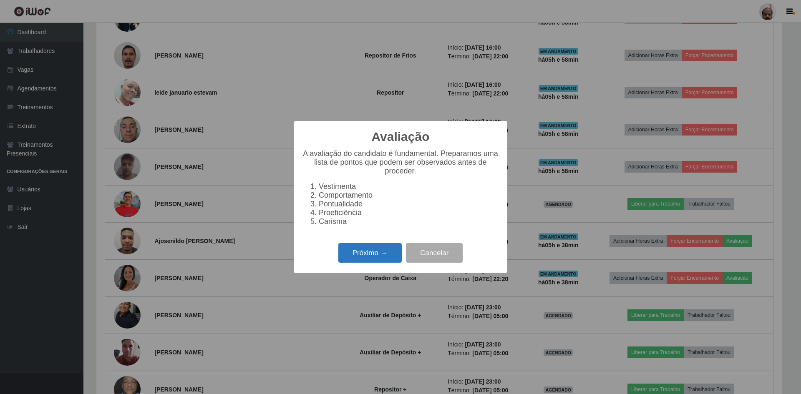
click at [374, 262] on button "Próximo →" at bounding box center [369, 253] width 63 height 20
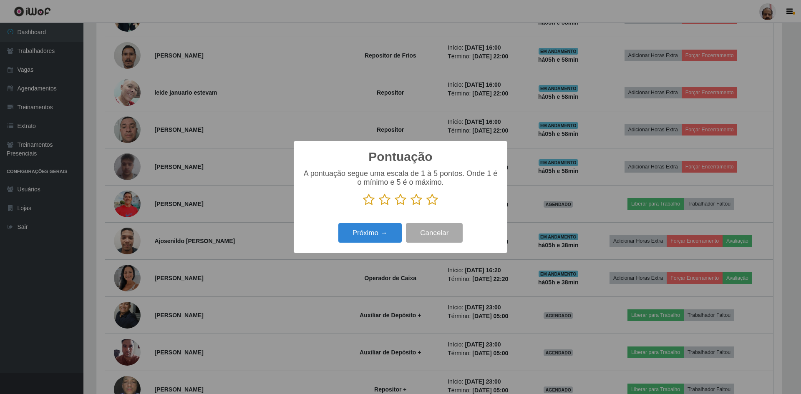
click at [432, 204] on icon at bounding box center [432, 200] width 12 height 13
click at [426, 206] on input "radio" at bounding box center [426, 206] width 0 height 0
click at [363, 237] on button "Próximo →" at bounding box center [369, 233] width 63 height 20
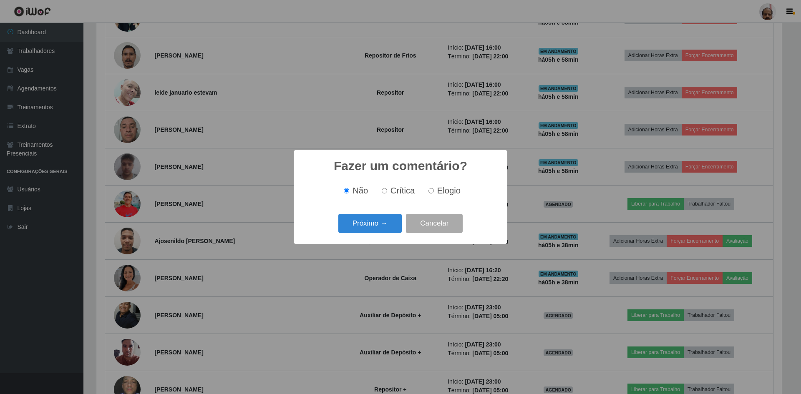
click at [438, 189] on span "Elogio" at bounding box center [448, 190] width 23 height 9
click at [434, 189] on input "Elogio" at bounding box center [431, 190] width 5 height 5
radio input "true"
click at [379, 227] on button "Próximo →" at bounding box center [369, 224] width 63 height 20
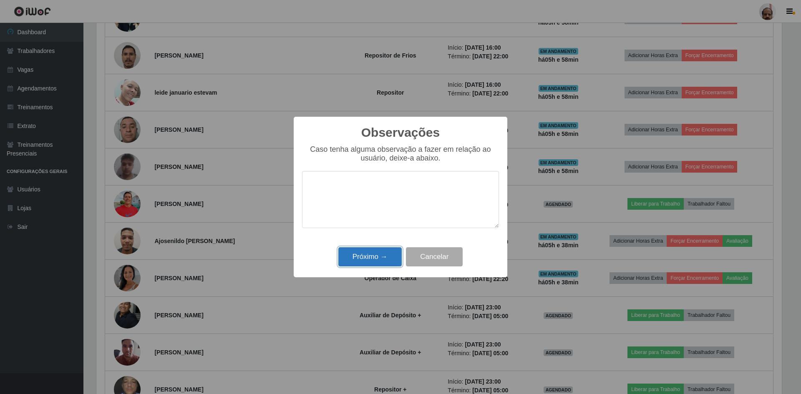
click at [371, 252] on button "Próximo →" at bounding box center [369, 257] width 63 height 20
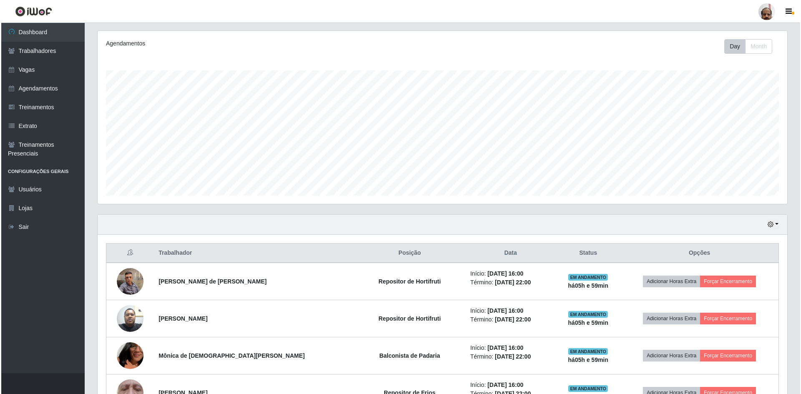
scroll to position [167, 0]
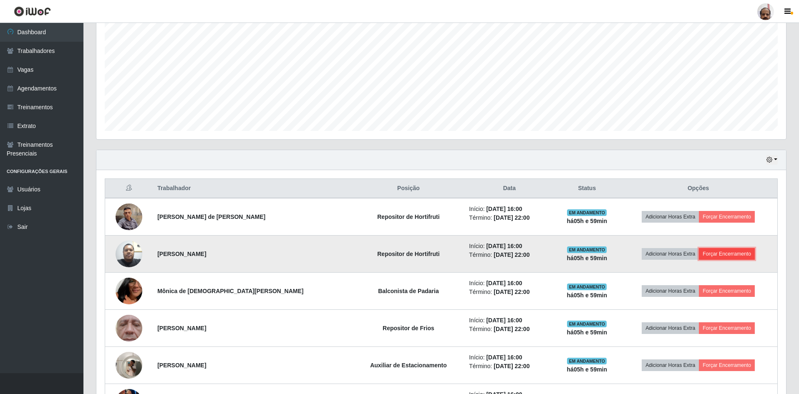
click at [733, 255] on button "Forçar Encerramento" at bounding box center [727, 254] width 56 height 12
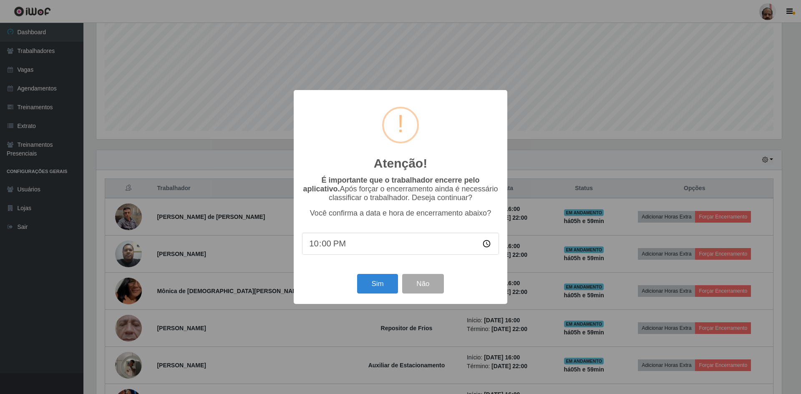
click at [607, 124] on div "Atenção! × É importante que o trabalhador encerre pelo aplicativo. Após forçar …" at bounding box center [400, 197] width 801 height 394
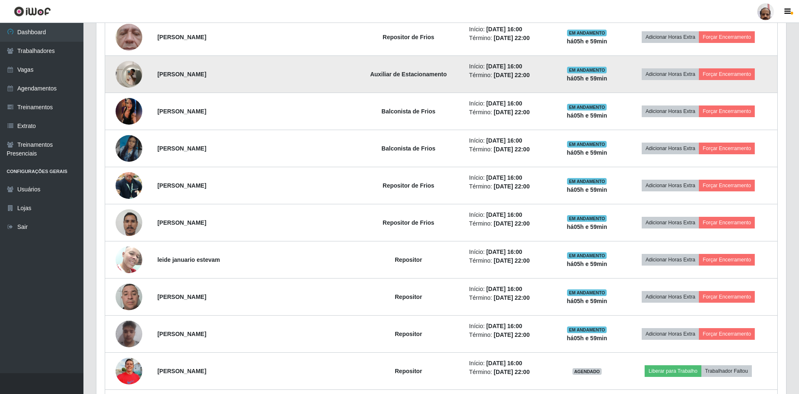
scroll to position [459, 0]
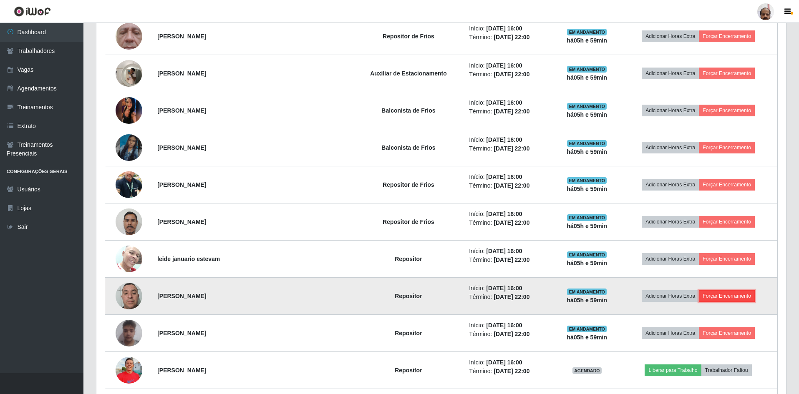
click at [714, 298] on button "Forçar Encerramento" at bounding box center [727, 296] width 56 height 12
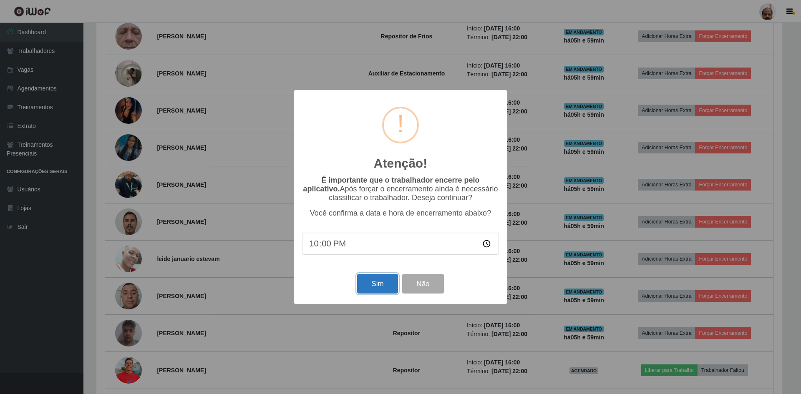
click at [378, 285] on button "Sim" at bounding box center [377, 284] width 40 height 20
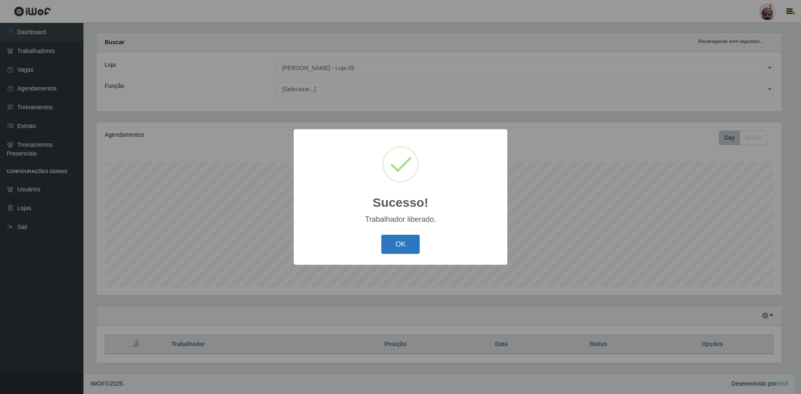
click at [391, 250] on button "OK" at bounding box center [400, 245] width 39 height 20
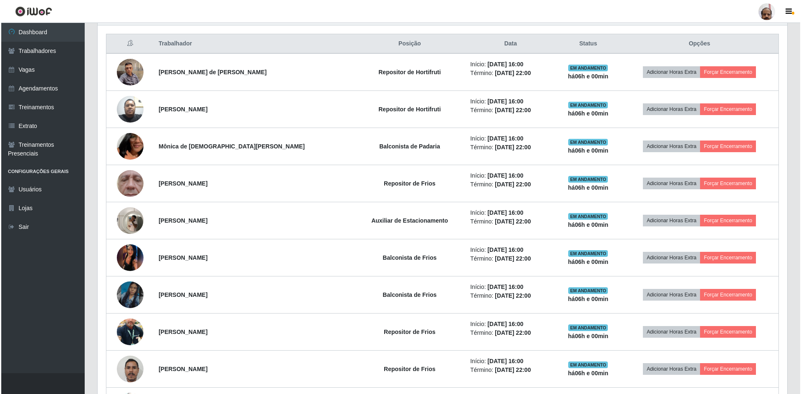
scroll to position [262, 0]
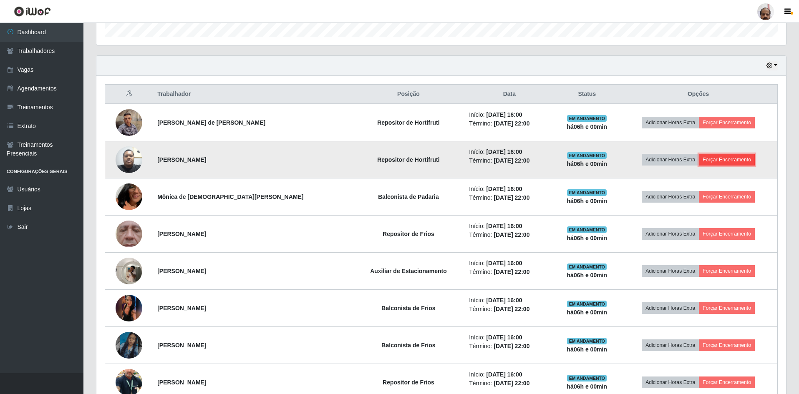
click at [742, 158] on button "Forçar Encerramento" at bounding box center [727, 160] width 56 height 12
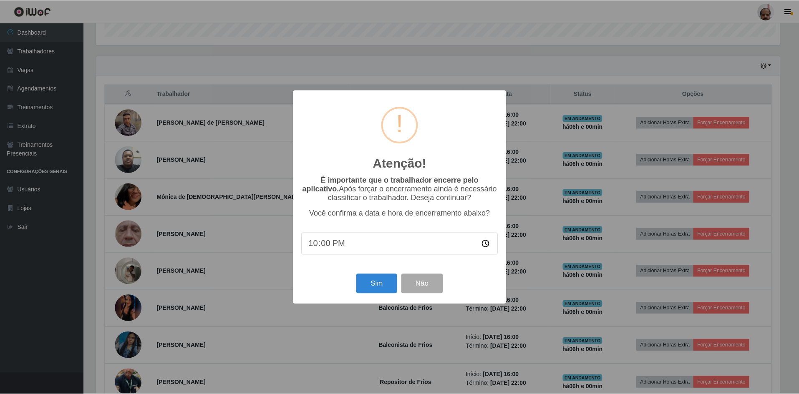
scroll to position [173, 686]
click at [401, 279] on div "Sim Não" at bounding box center [400, 284] width 197 height 24
click at [386, 282] on button "Sim" at bounding box center [377, 284] width 40 height 20
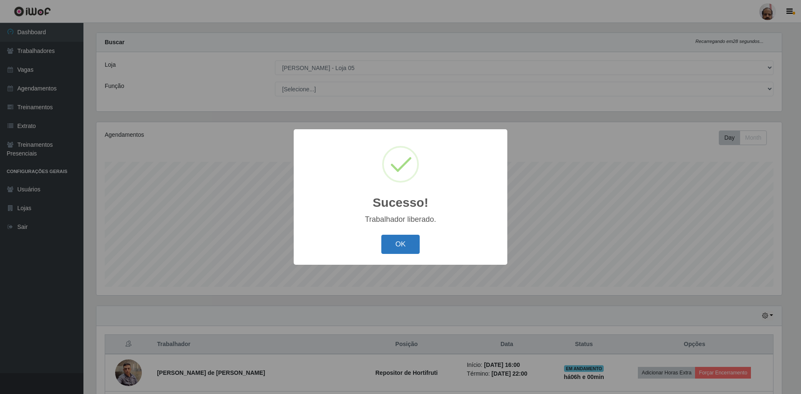
click at [399, 245] on button "OK" at bounding box center [400, 245] width 39 height 20
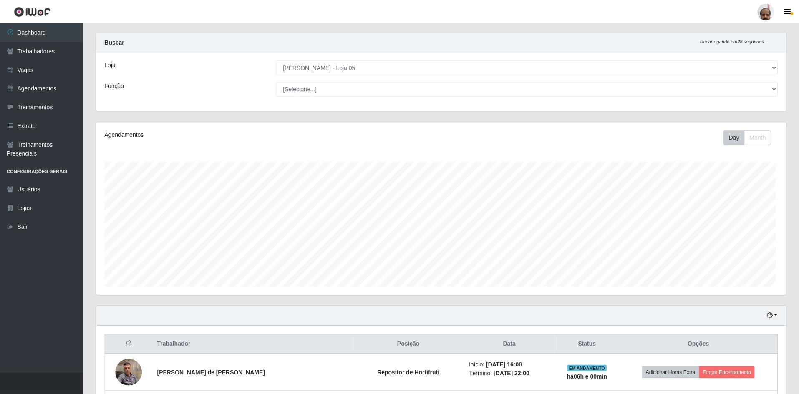
scroll to position [173, 690]
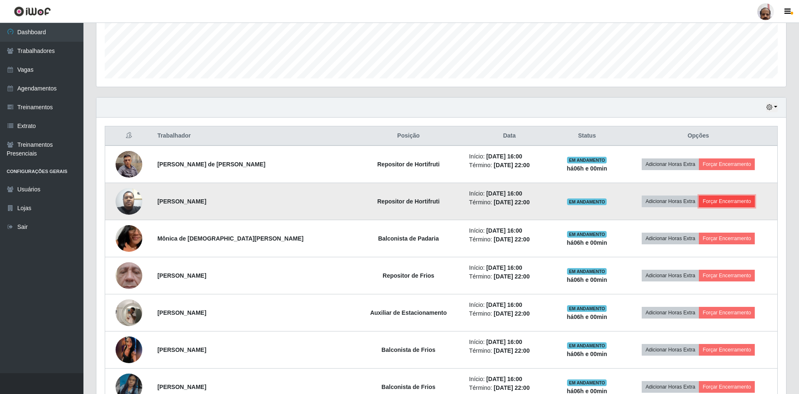
click at [725, 203] on button "Forçar Encerramento" at bounding box center [727, 202] width 56 height 12
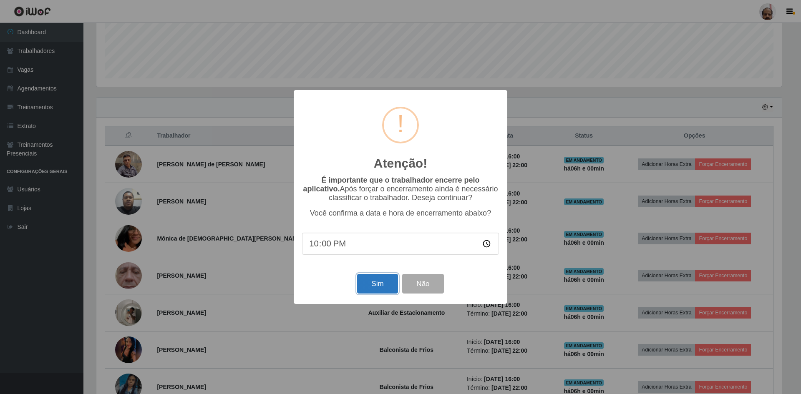
click at [368, 286] on button "Sim" at bounding box center [377, 284] width 40 height 20
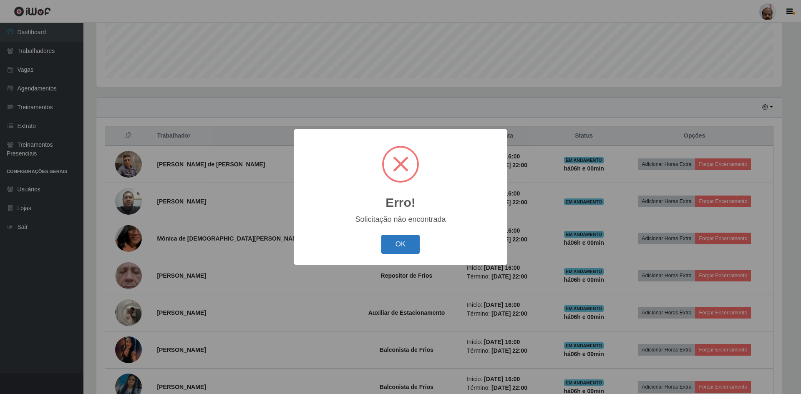
click at [404, 245] on button "OK" at bounding box center [400, 245] width 39 height 20
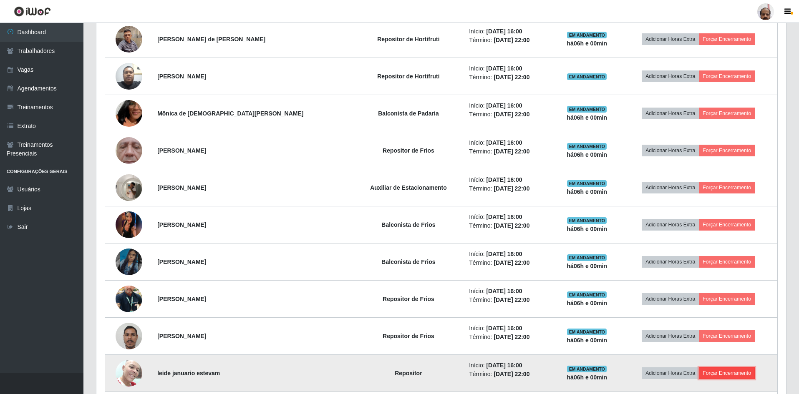
click at [734, 371] on button "Forçar Encerramento" at bounding box center [727, 374] width 56 height 12
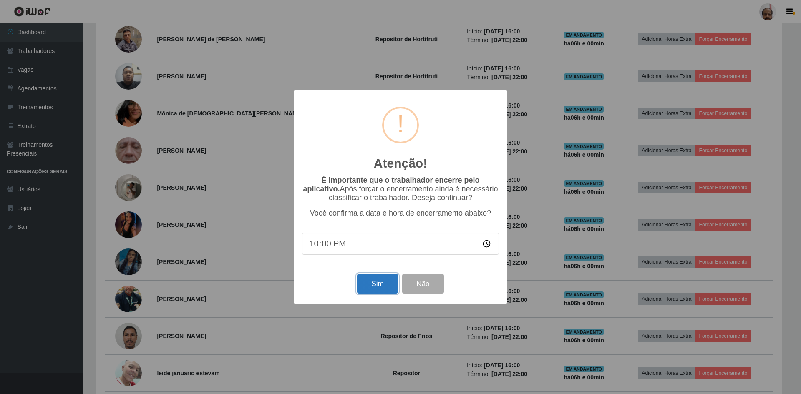
click at [391, 285] on button "Sim" at bounding box center [377, 284] width 40 height 20
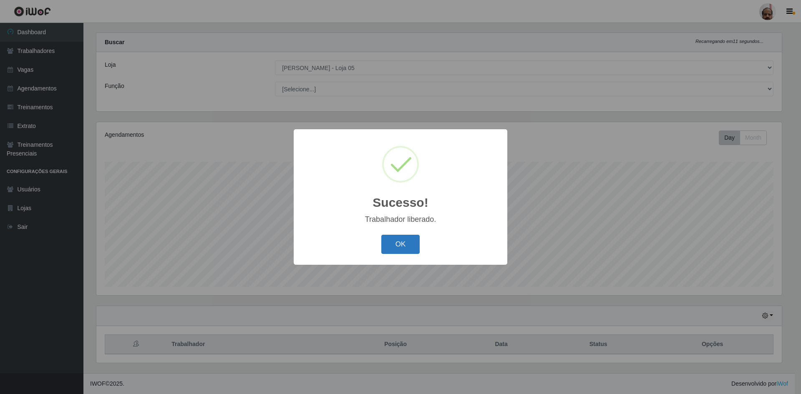
click at [391, 248] on button "OK" at bounding box center [400, 245] width 39 height 20
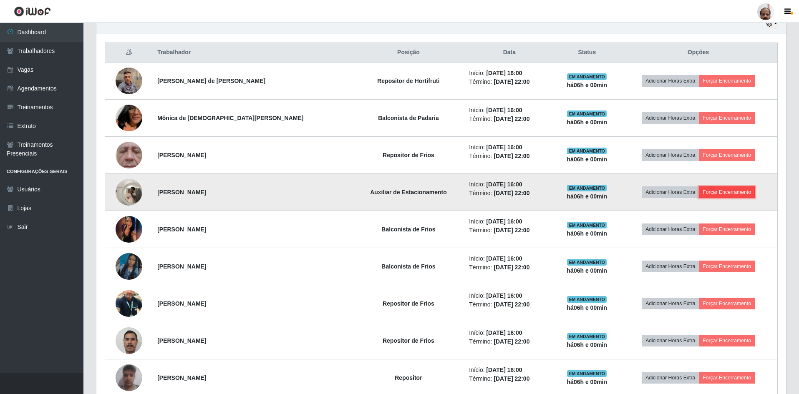
click at [721, 190] on button "Forçar Encerramento" at bounding box center [727, 193] width 56 height 12
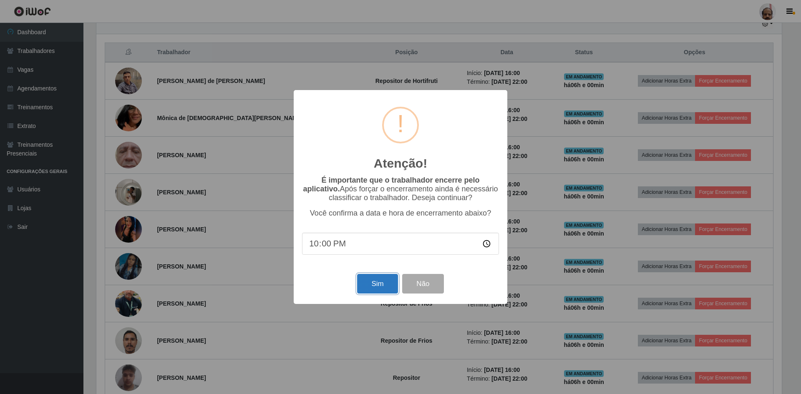
click at [392, 280] on button "Sim" at bounding box center [377, 284] width 40 height 20
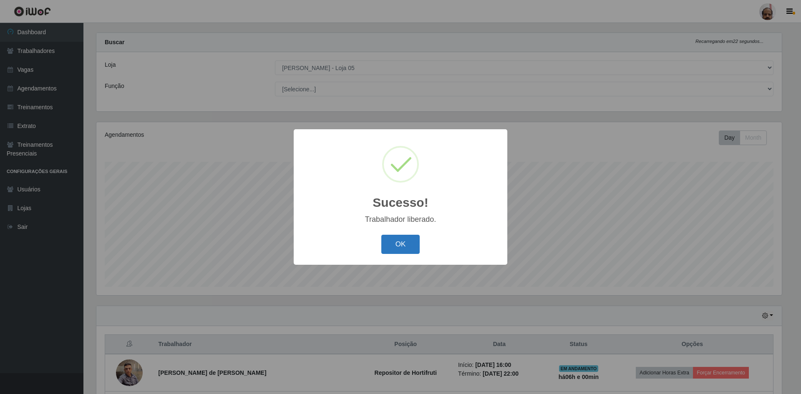
click at [415, 248] on button "OK" at bounding box center [400, 245] width 39 height 20
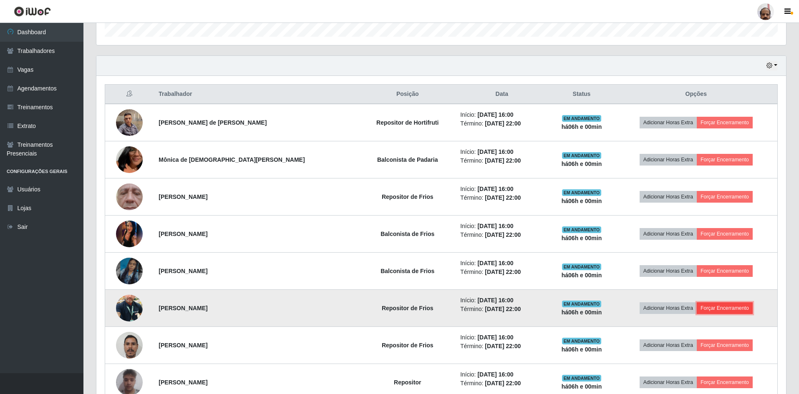
click at [728, 306] on button "Forçar Encerramento" at bounding box center [725, 309] width 56 height 12
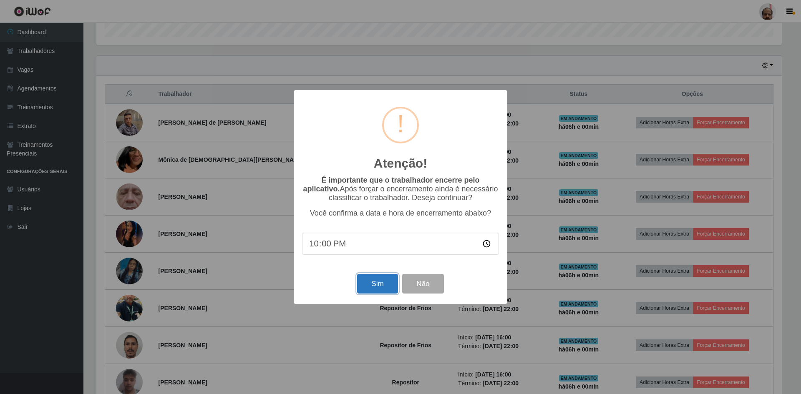
click at [384, 287] on button "Sim" at bounding box center [377, 284] width 40 height 20
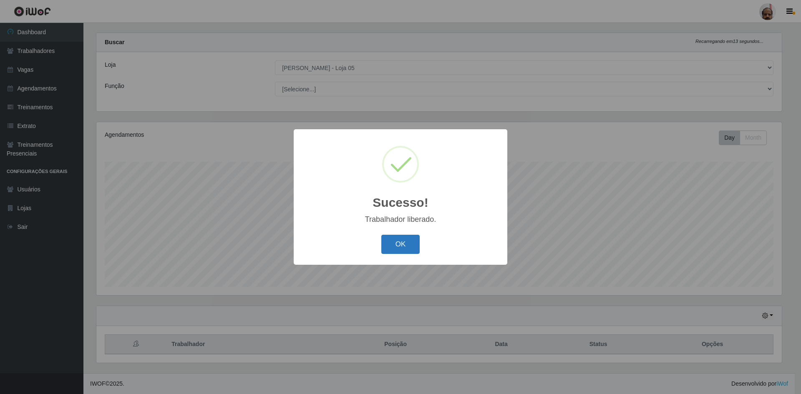
click at [398, 247] on button "OK" at bounding box center [400, 245] width 39 height 20
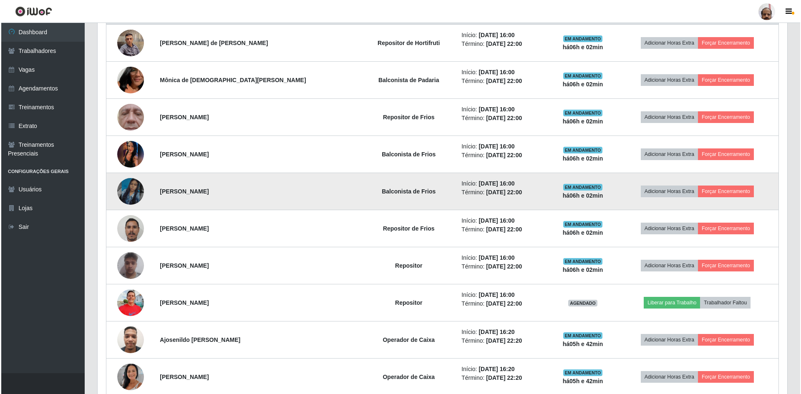
scroll to position [303, 0]
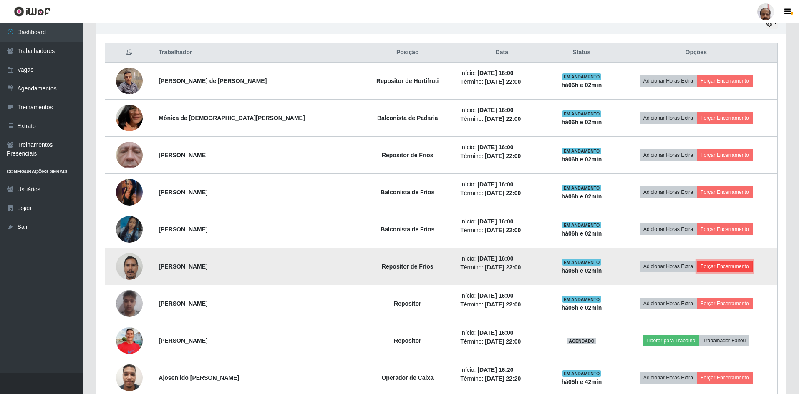
click at [721, 262] on button "Forçar Encerramento" at bounding box center [725, 267] width 56 height 12
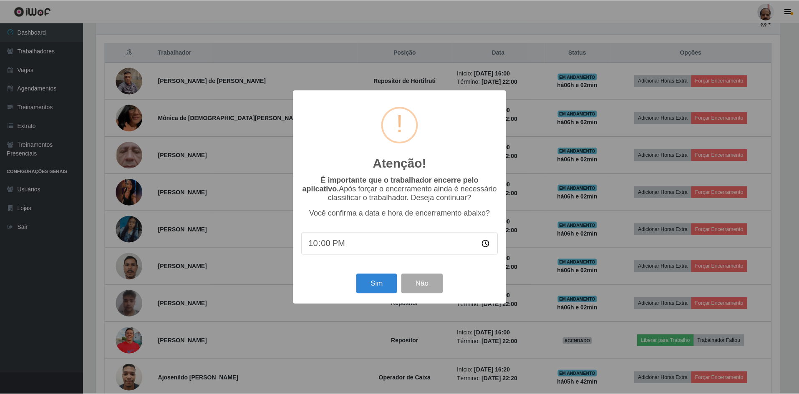
scroll to position [173, 686]
click at [381, 278] on button "Sim" at bounding box center [377, 284] width 40 height 20
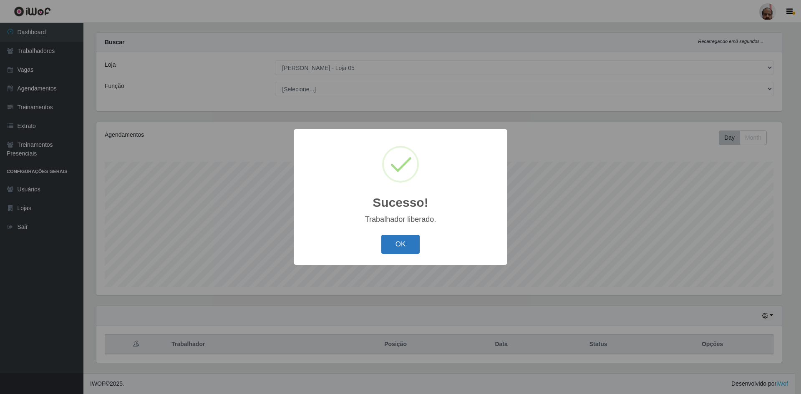
click at [393, 241] on button "OK" at bounding box center [400, 245] width 39 height 20
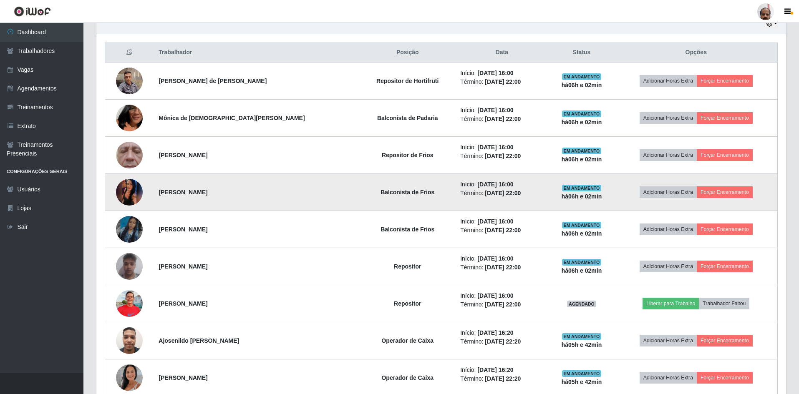
scroll to position [262, 0]
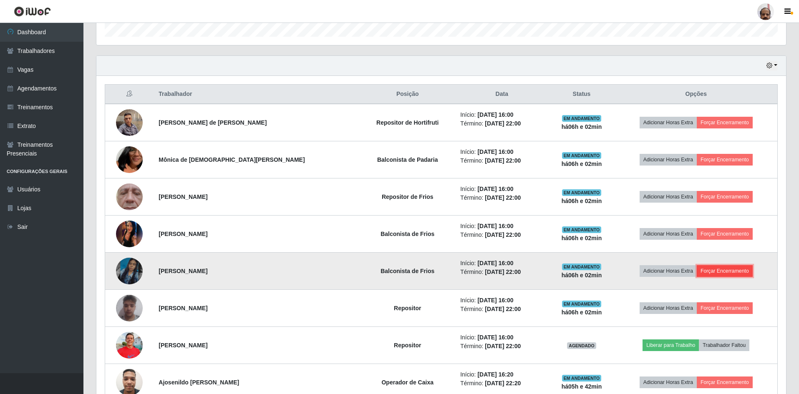
click at [703, 271] on button "Forçar Encerramento" at bounding box center [725, 271] width 56 height 12
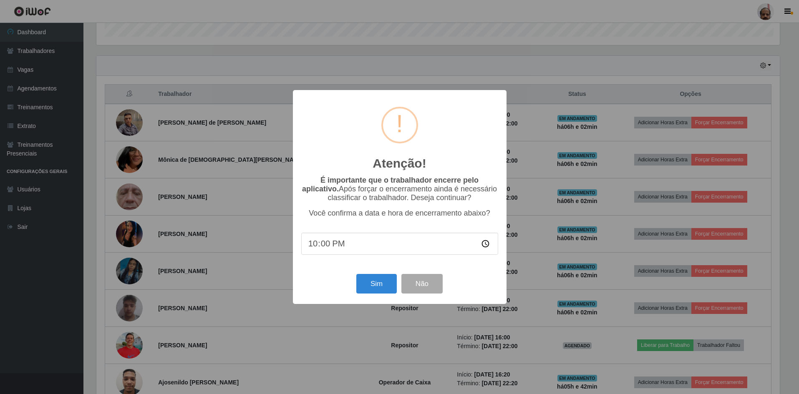
scroll to position [173, 686]
click at [368, 288] on button "Sim" at bounding box center [377, 284] width 40 height 20
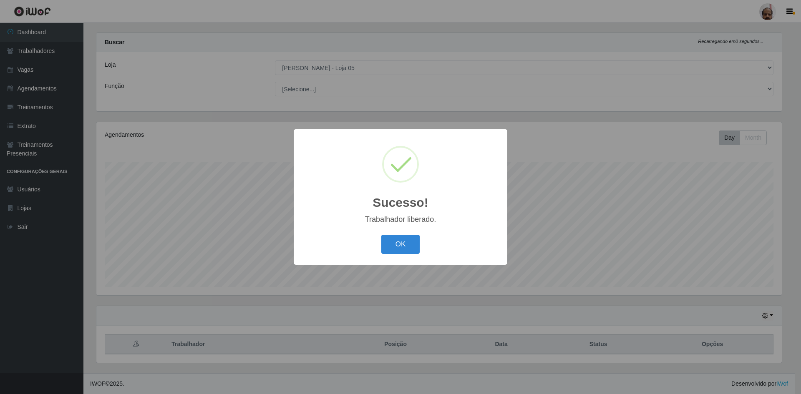
click at [391, 248] on button "OK" at bounding box center [400, 245] width 39 height 20
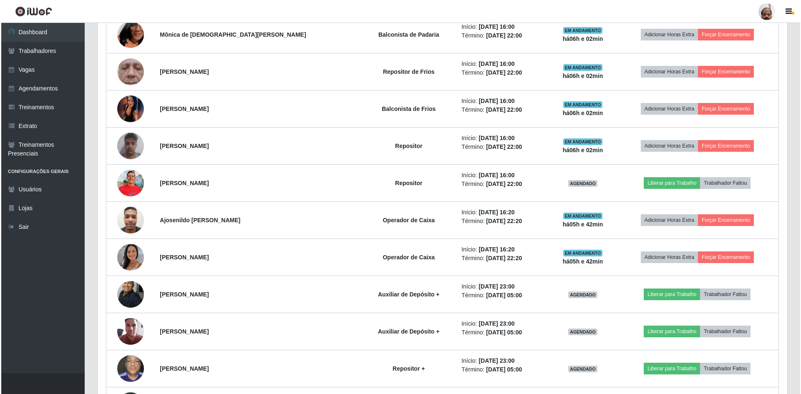
scroll to position [345, 0]
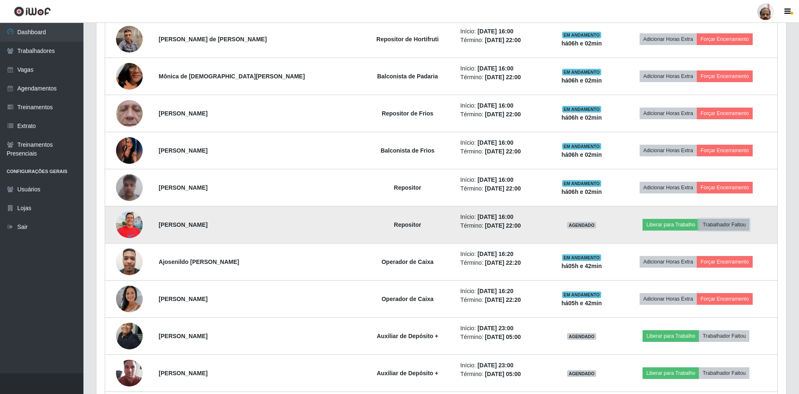
click at [728, 226] on button "Trabalhador Faltou" at bounding box center [724, 225] width 50 height 12
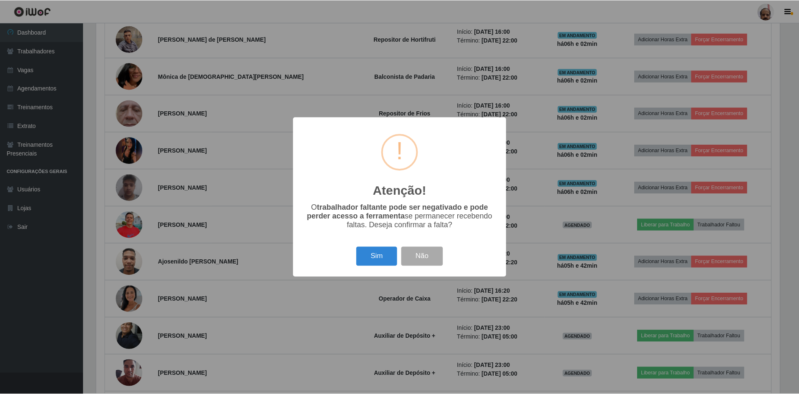
scroll to position [173, 686]
click at [377, 250] on button "Sim" at bounding box center [377, 257] width 40 height 20
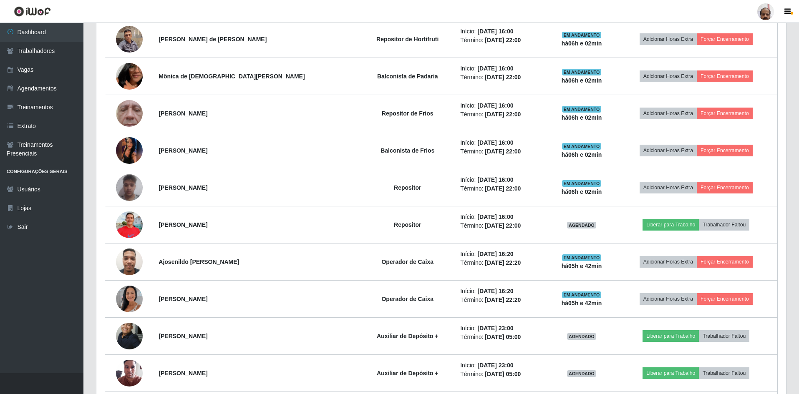
scroll to position [173, 690]
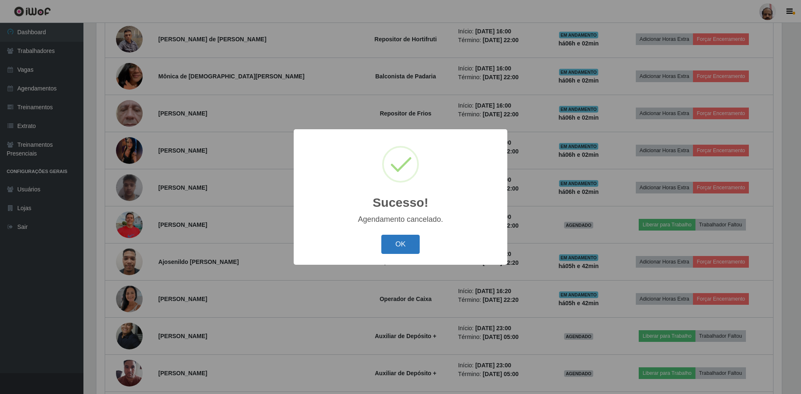
click at [387, 245] on button "OK" at bounding box center [400, 245] width 39 height 20
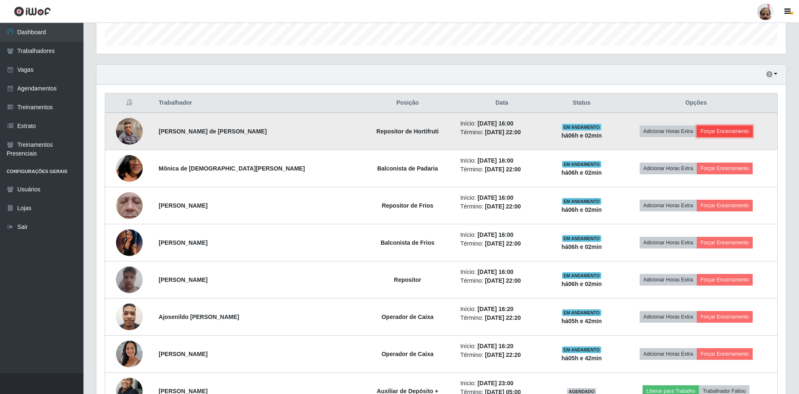
click at [724, 129] on button "Forçar Encerramento" at bounding box center [725, 132] width 56 height 12
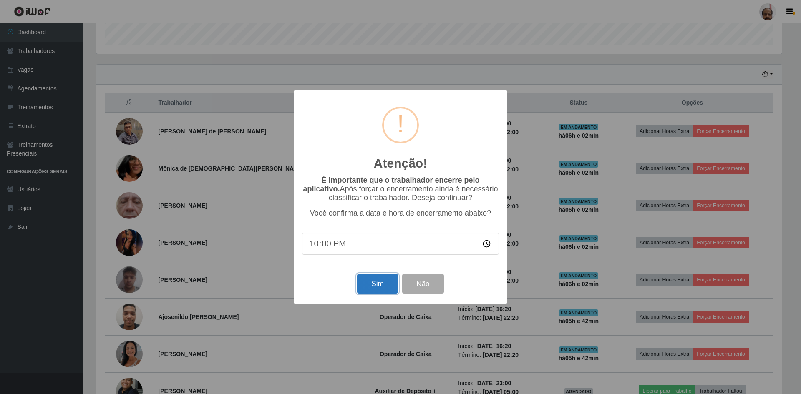
click at [388, 284] on button "Sim" at bounding box center [377, 284] width 40 height 20
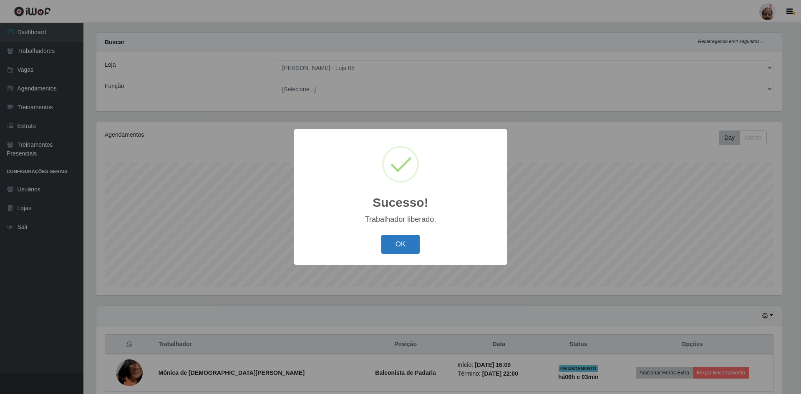
click at [404, 244] on button "OK" at bounding box center [400, 245] width 39 height 20
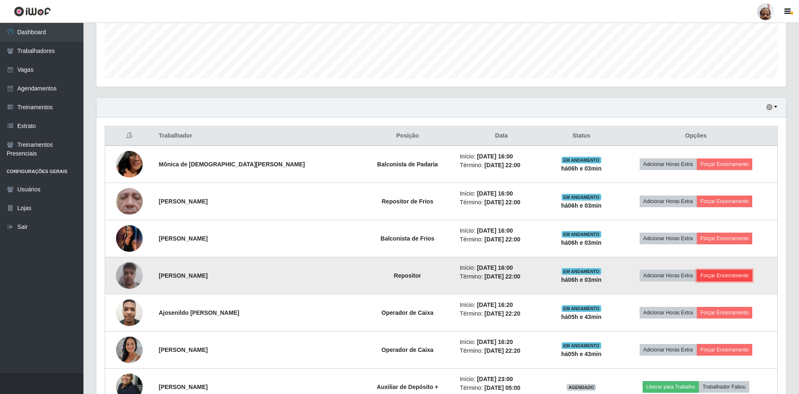
click at [708, 274] on button "Forçar Encerramento" at bounding box center [725, 276] width 56 height 12
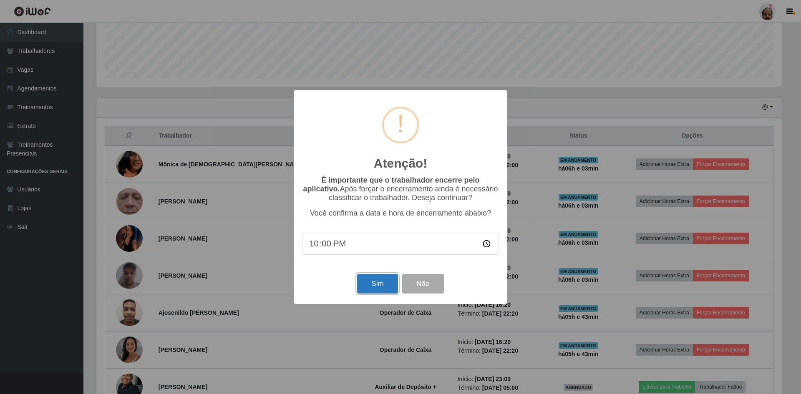
click at [383, 290] on button "Sim" at bounding box center [377, 284] width 40 height 20
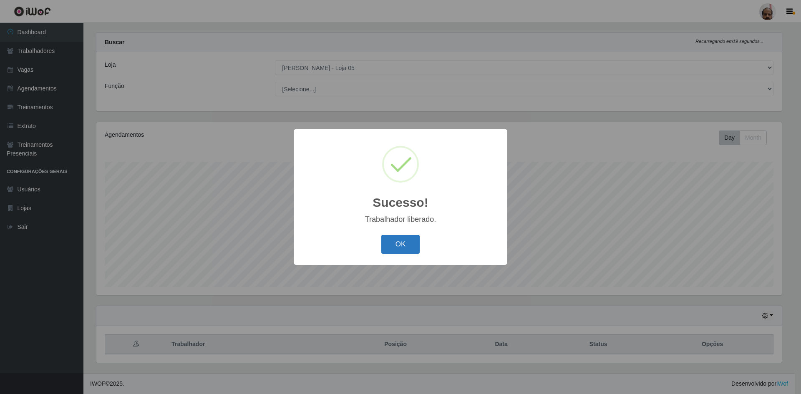
click at [398, 248] on button "OK" at bounding box center [400, 245] width 39 height 20
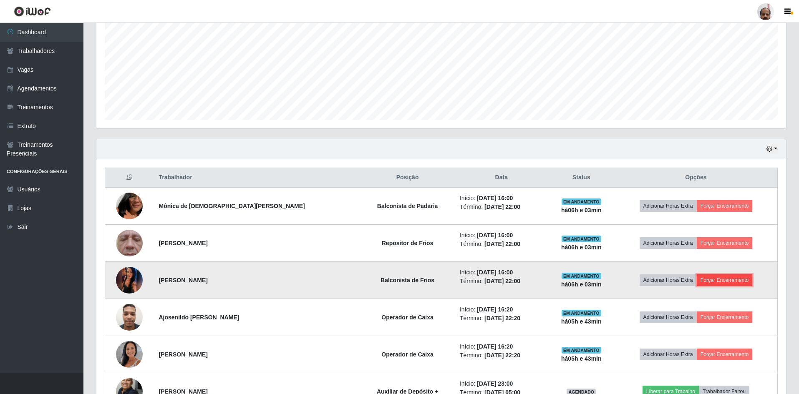
click at [711, 277] on button "Forçar Encerramento" at bounding box center [725, 281] width 56 height 12
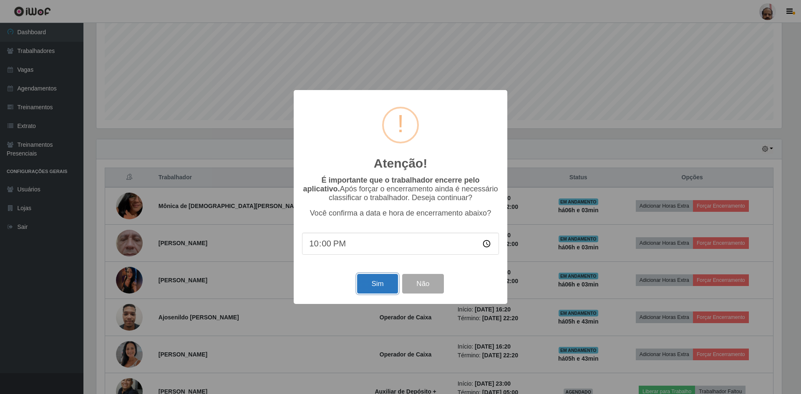
click at [377, 286] on button "Sim" at bounding box center [377, 284] width 40 height 20
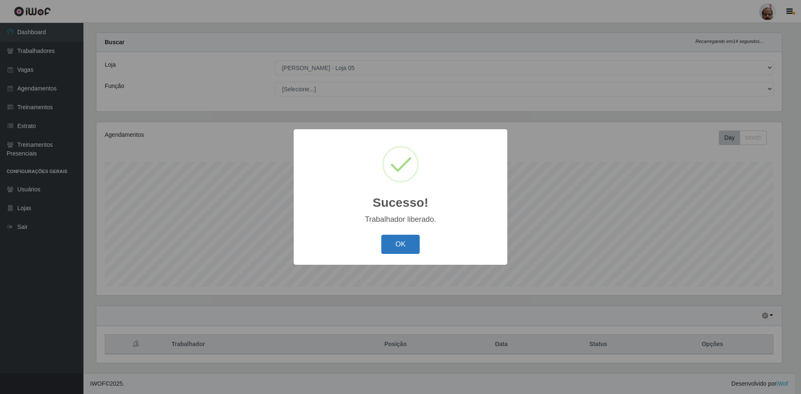
click at [400, 245] on button "OK" at bounding box center [400, 245] width 39 height 20
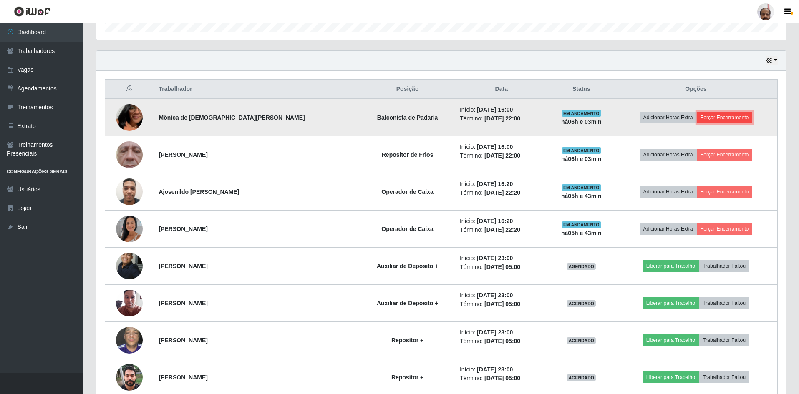
click at [736, 119] on button "Forçar Encerramento" at bounding box center [725, 118] width 56 height 12
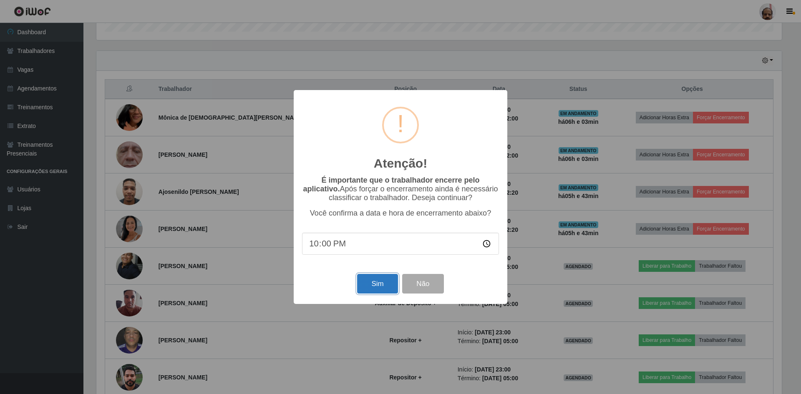
click at [379, 283] on button "Sim" at bounding box center [377, 284] width 40 height 20
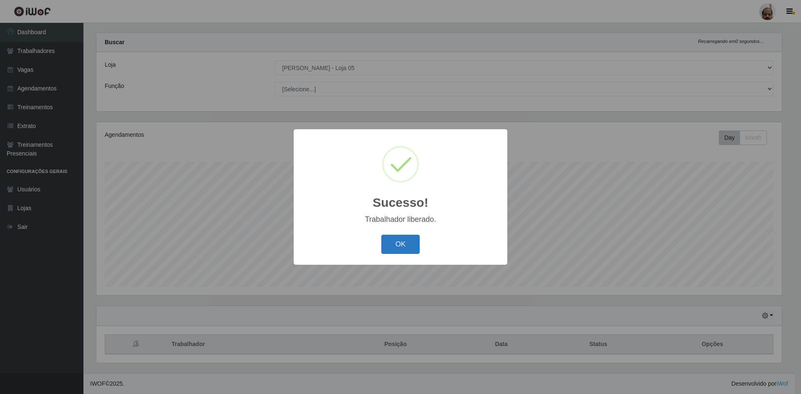
click at [395, 246] on button "OK" at bounding box center [400, 245] width 39 height 20
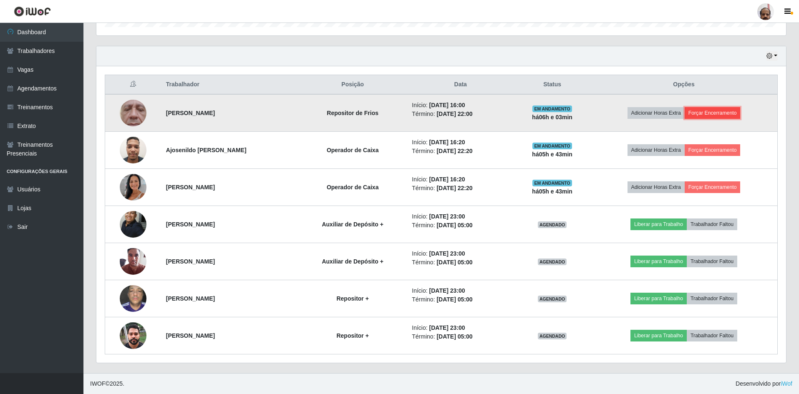
click at [732, 111] on button "Forçar Encerramento" at bounding box center [713, 113] width 56 height 12
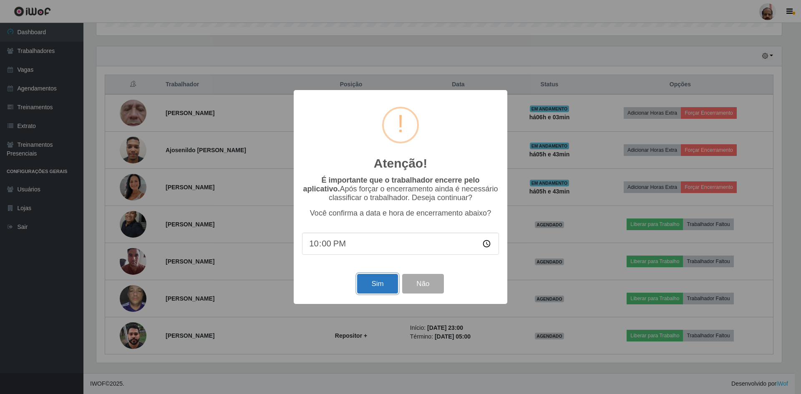
click at [367, 285] on button "Sim" at bounding box center [377, 284] width 40 height 20
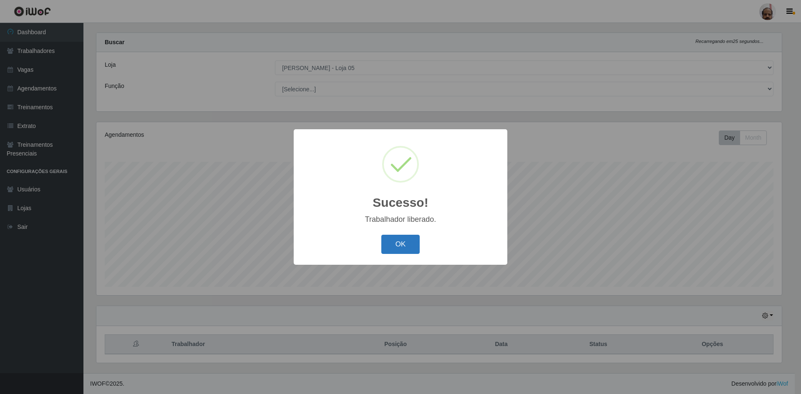
click at [408, 246] on button "OK" at bounding box center [400, 245] width 39 height 20
